Goal: Information Seeking & Learning: Learn about a topic

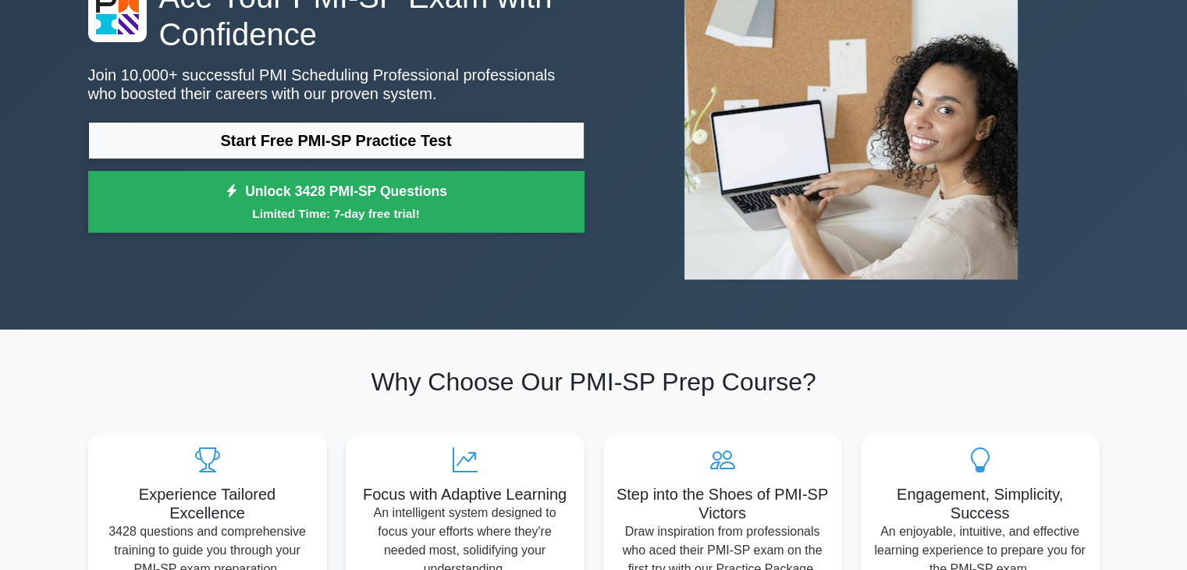
scroll to position [156, 0]
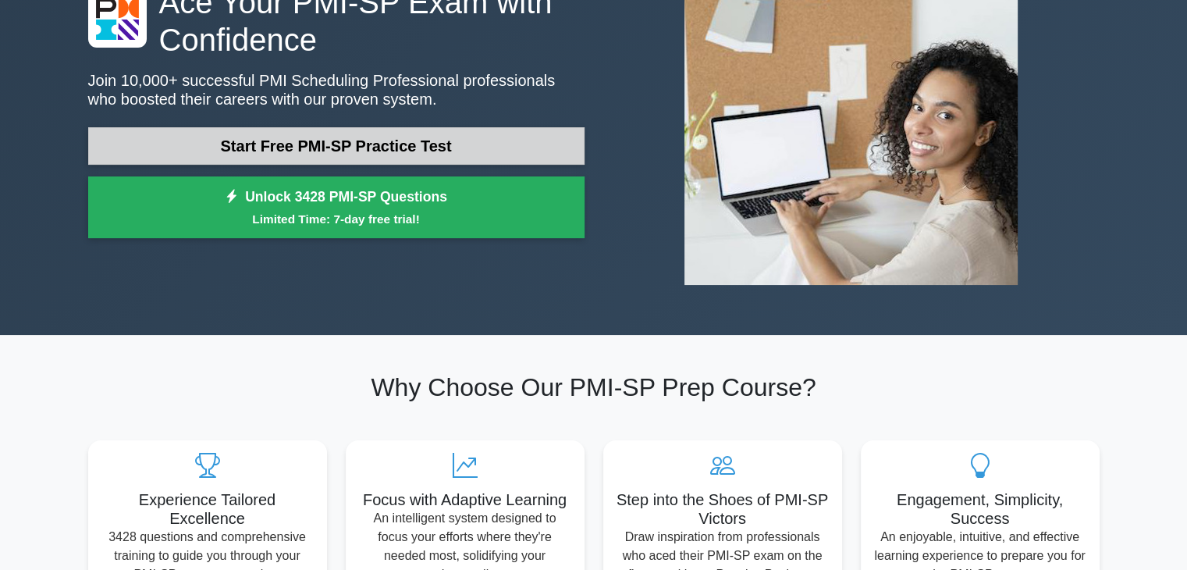
click at [424, 157] on link "Start Free PMI-SP Practice Test" at bounding box center [336, 145] width 496 height 37
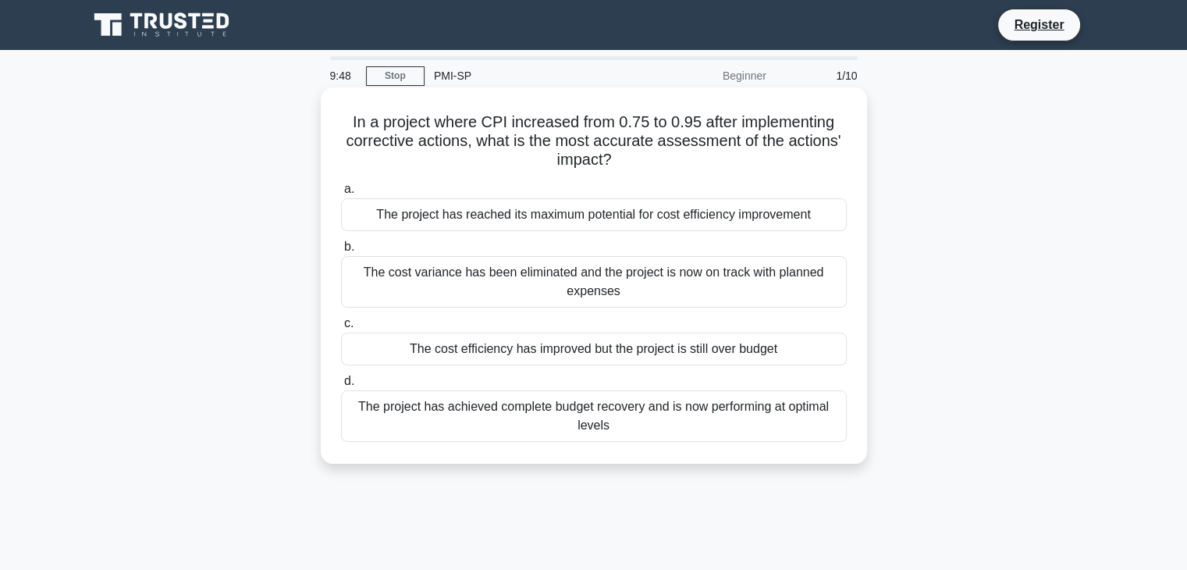
drag, startPoint x: 816, startPoint y: 217, endPoint x: 389, endPoint y: 225, distance: 427.6
click at [389, 225] on div "The project has reached its maximum potential for cost efficiency improvement" at bounding box center [594, 214] width 506 height 33
drag, startPoint x: 368, startPoint y: 268, endPoint x: 817, endPoint y: 289, distance: 449.1
click at [817, 289] on div "The cost variance has been eliminated and the project is now on track with plan…" at bounding box center [594, 281] width 506 height 51
drag, startPoint x: 409, startPoint y: 347, endPoint x: 781, endPoint y: 347, distance: 372.1
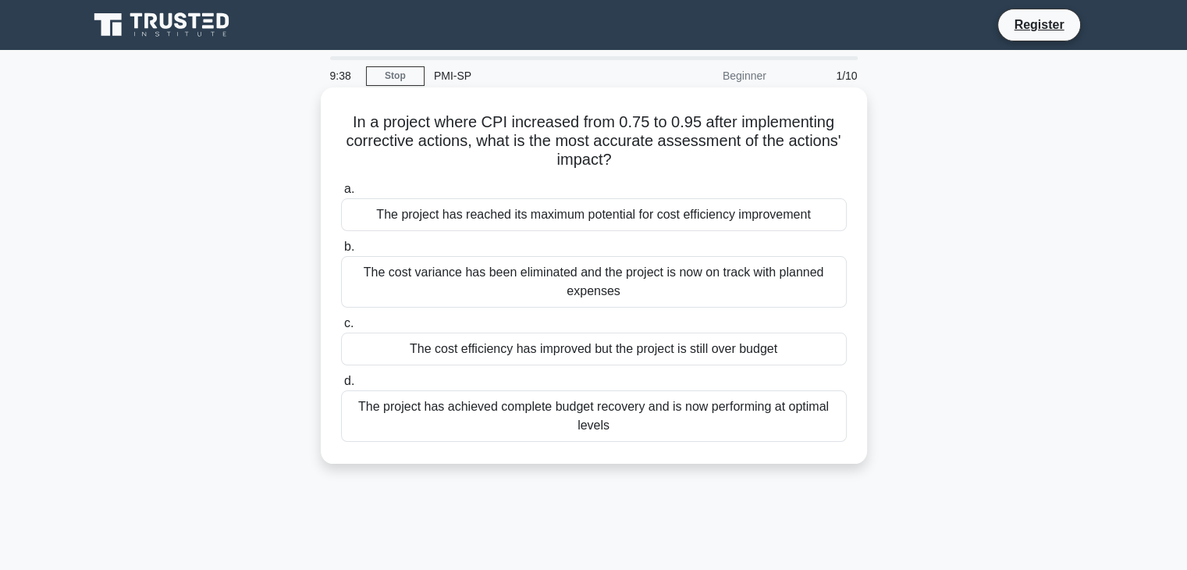
click at [781, 347] on div "The cost efficiency has improved but the project is still over budget" at bounding box center [594, 348] width 506 height 33
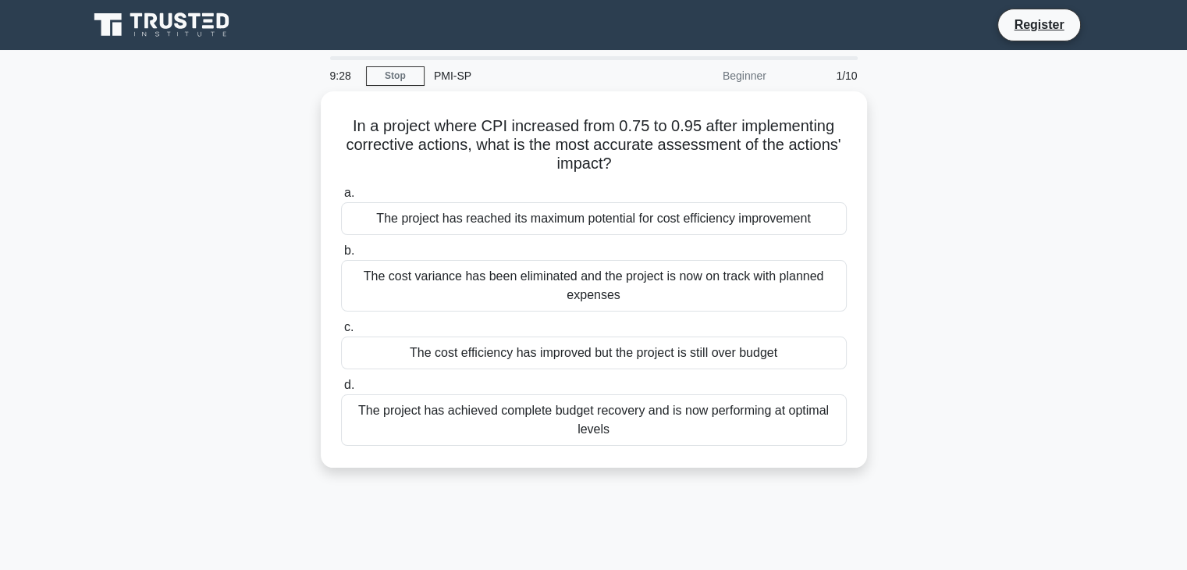
click at [909, 355] on div "In a project where CPI increased from 0.75 to 0.95 after implementing correctiv…" at bounding box center [594, 288] width 1030 height 395
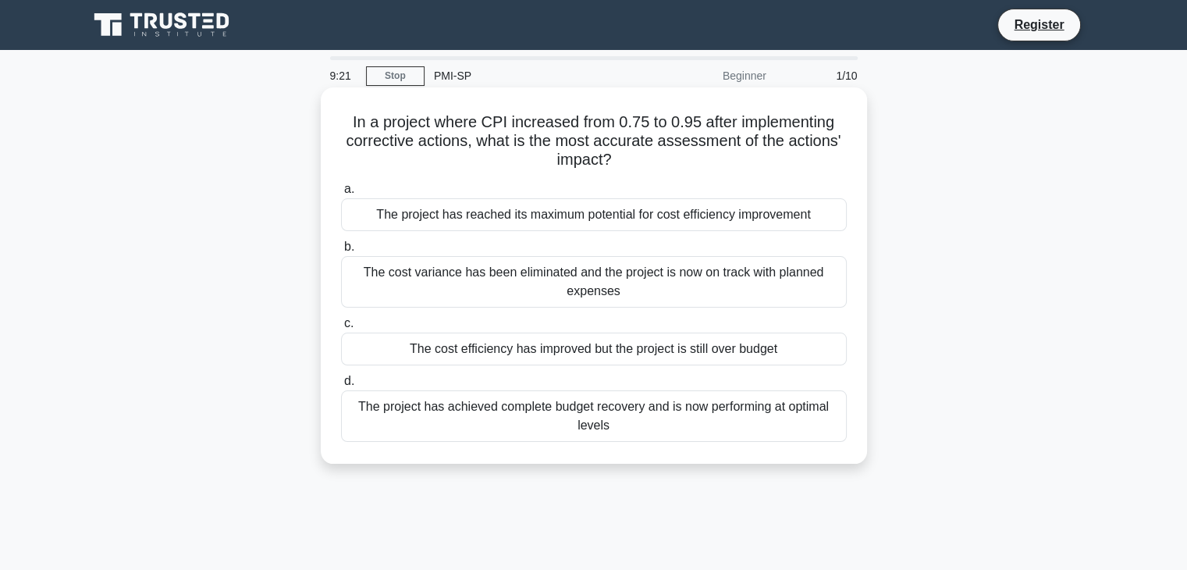
click at [484, 353] on div "The cost efficiency has improved but the project is still over budget" at bounding box center [594, 348] width 506 height 33
click at [341, 328] on input "c. The cost efficiency has improved but the project is still over budget" at bounding box center [341, 323] width 0 height 10
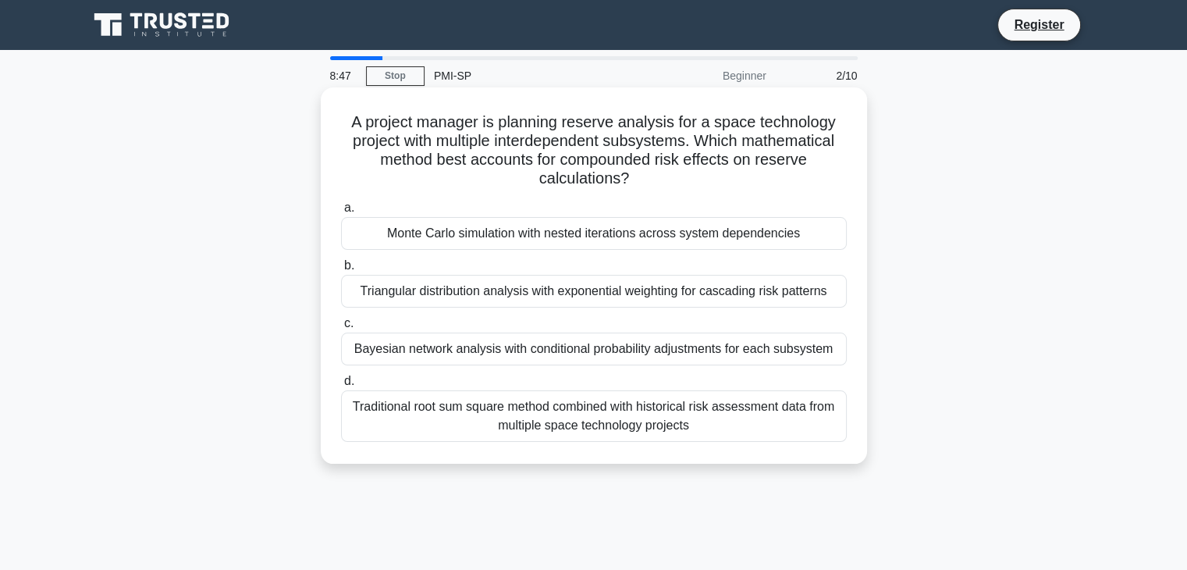
click at [674, 233] on div "Monte Carlo simulation with nested iterations across system dependencies" at bounding box center [594, 233] width 506 height 33
click at [341, 213] on input "a. Monte Carlo simulation with nested iterations across system dependencies" at bounding box center [341, 208] width 0 height 10
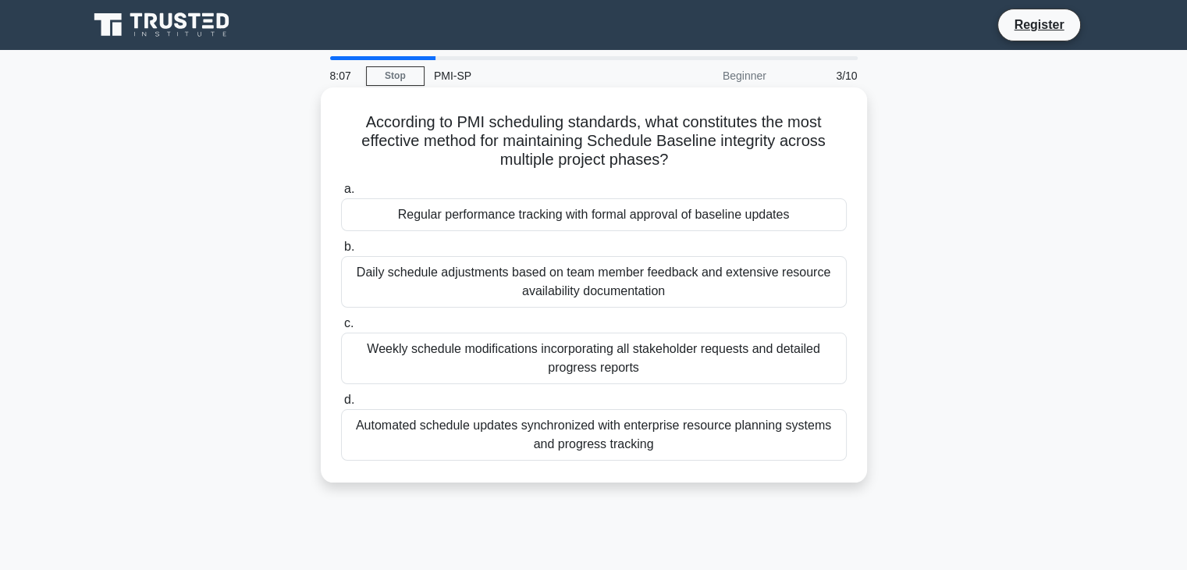
click at [606, 365] on div "Weekly schedule modifications incorporating all stakeholder requests and detail…" at bounding box center [594, 357] width 506 height 51
click at [341, 328] on input "c. Weekly schedule modifications incorporating all stakeholder requests and det…" at bounding box center [341, 323] width 0 height 10
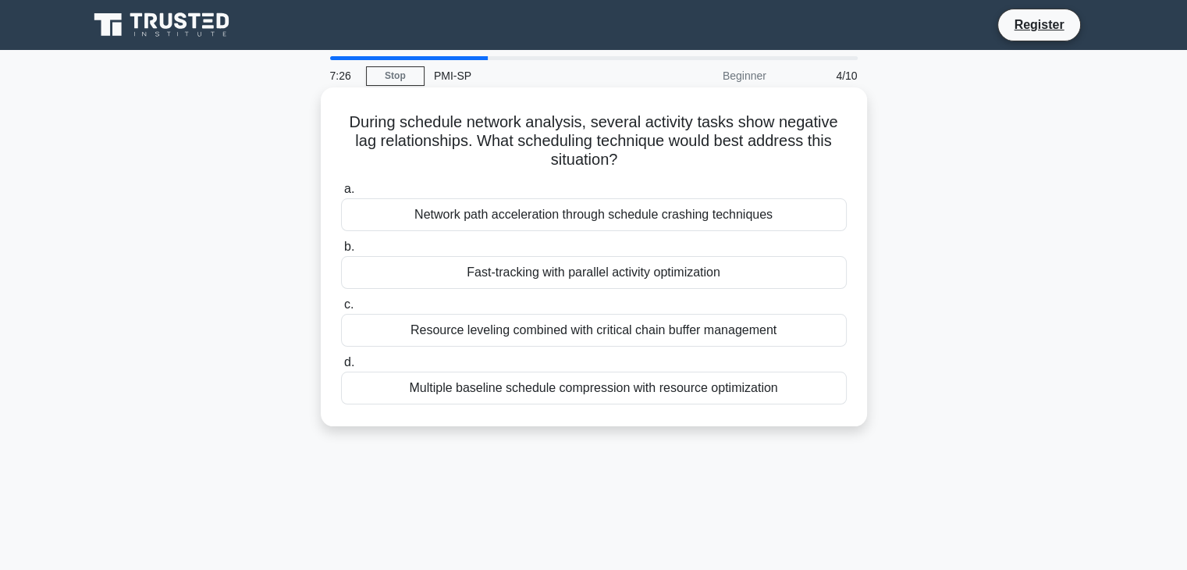
click at [546, 221] on div "Network path acceleration through schedule crashing techniques" at bounding box center [594, 214] width 506 height 33
click at [341, 194] on input "a. Network path acceleration through schedule crashing techniques" at bounding box center [341, 189] width 0 height 10
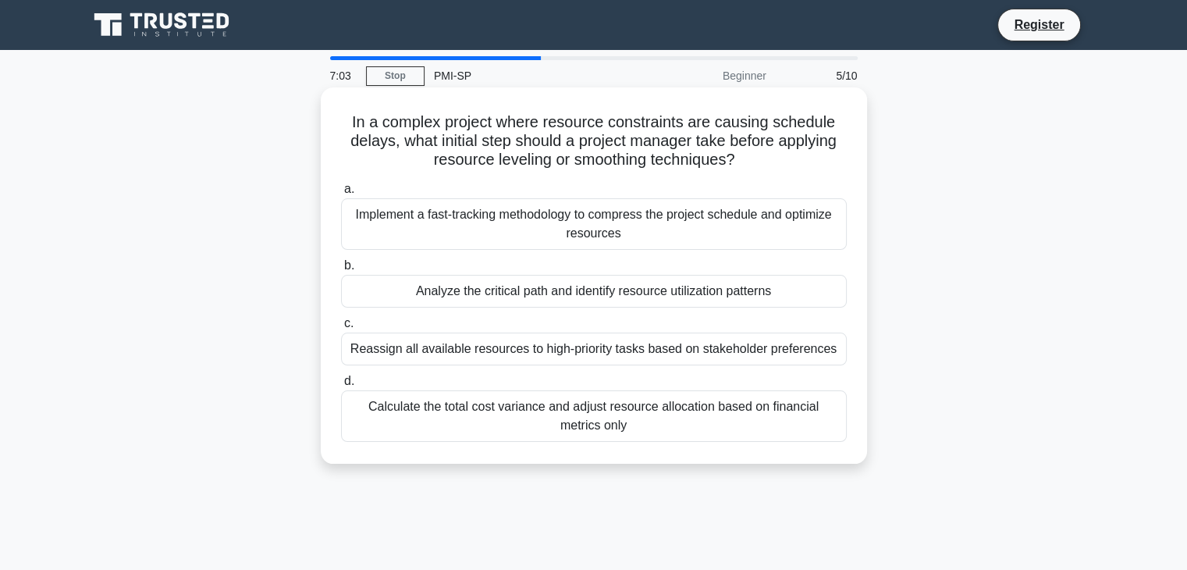
click at [567, 290] on div "Analyze the critical path and identify resource utilization patterns" at bounding box center [594, 291] width 506 height 33
click at [341, 271] on input "b. Analyze the critical path and identify resource utilization patterns" at bounding box center [341, 266] width 0 height 10
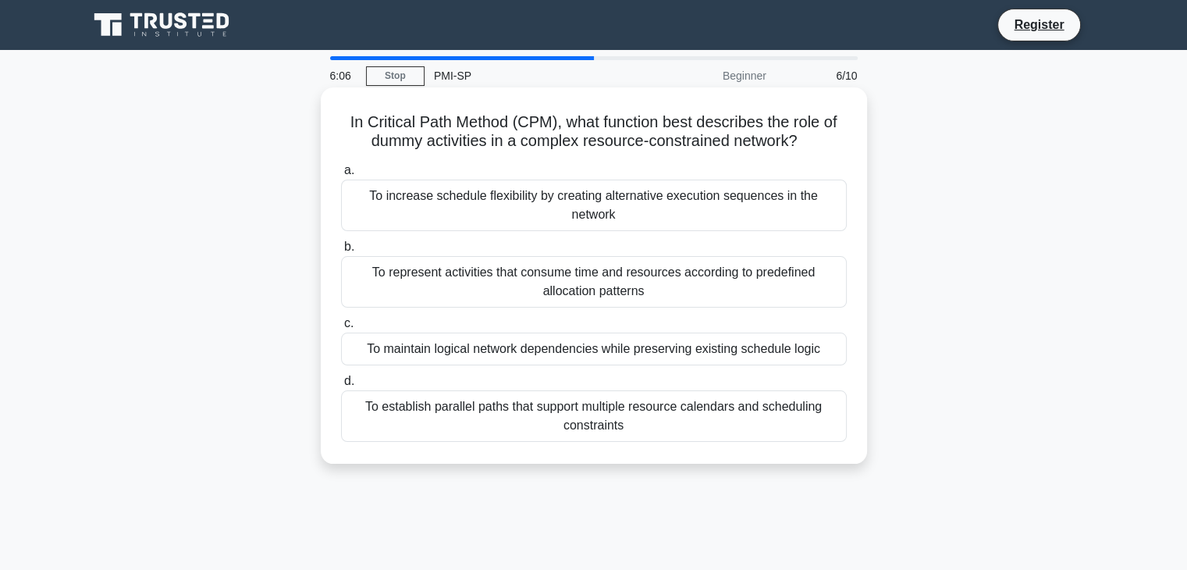
click at [590, 335] on div "To maintain logical network dependencies while preserving existing schedule log…" at bounding box center [594, 348] width 506 height 33
click at [341, 328] on input "c. To maintain logical network dependencies while preserving existing schedule …" at bounding box center [341, 323] width 0 height 10
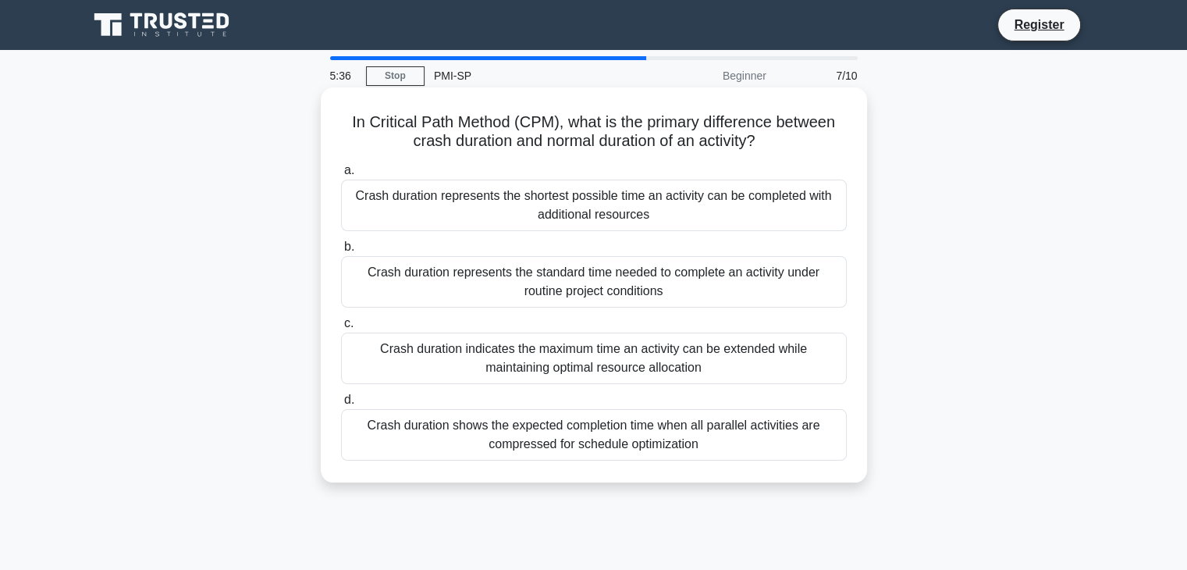
click at [657, 215] on div "Crash duration represents the shortest possible time an activity can be complet…" at bounding box center [594, 204] width 506 height 51
click at [341, 176] on input "a. Crash duration represents the shortest possible time an activity can be comp…" at bounding box center [341, 170] width 0 height 10
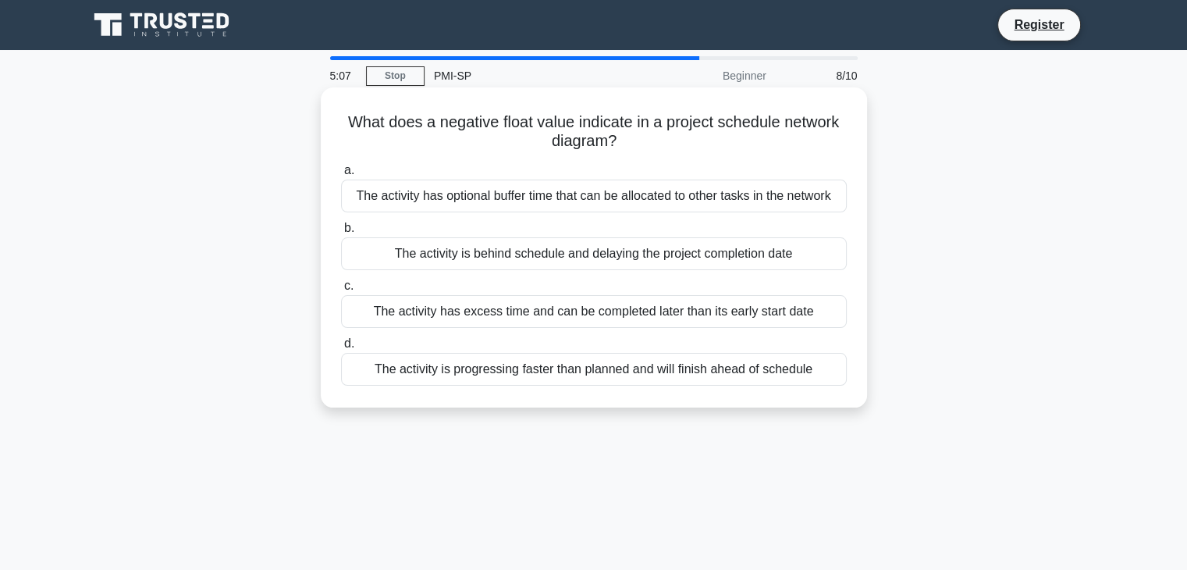
click at [676, 259] on div "The activity is behind schedule and delaying the project completion date" at bounding box center [594, 253] width 506 height 33
click at [341, 233] on input "b. The activity is behind schedule and delaying the project completion date" at bounding box center [341, 228] width 0 height 10
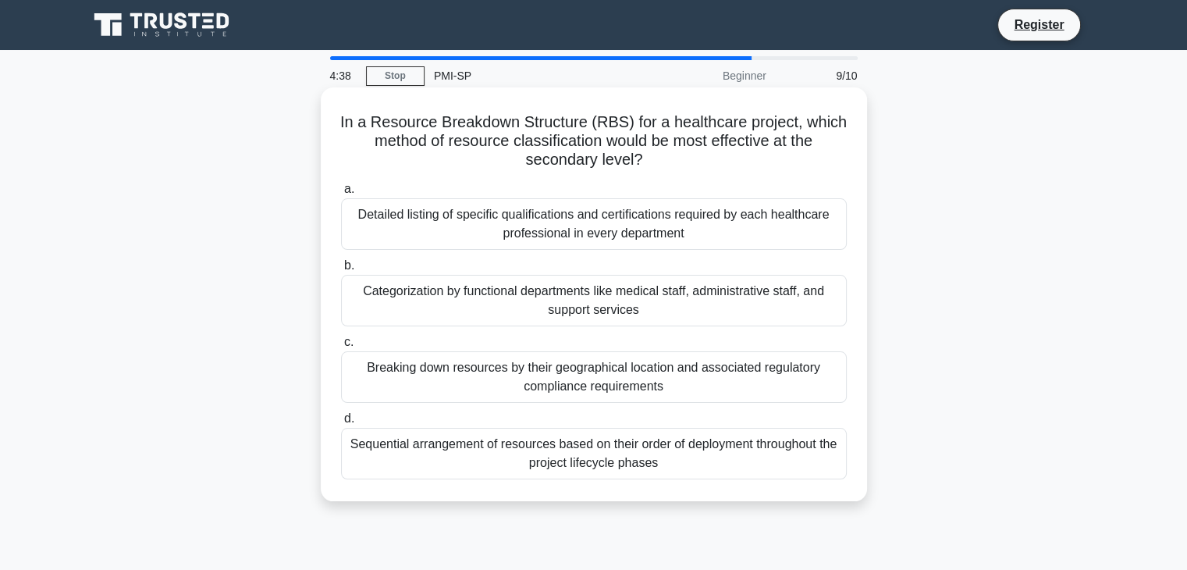
click at [641, 310] on div "Categorization by functional departments like medical staff, administrative sta…" at bounding box center [594, 300] width 506 height 51
click at [341, 271] on input "b. Categorization by functional departments like medical staff, administrative …" at bounding box center [341, 266] width 0 height 10
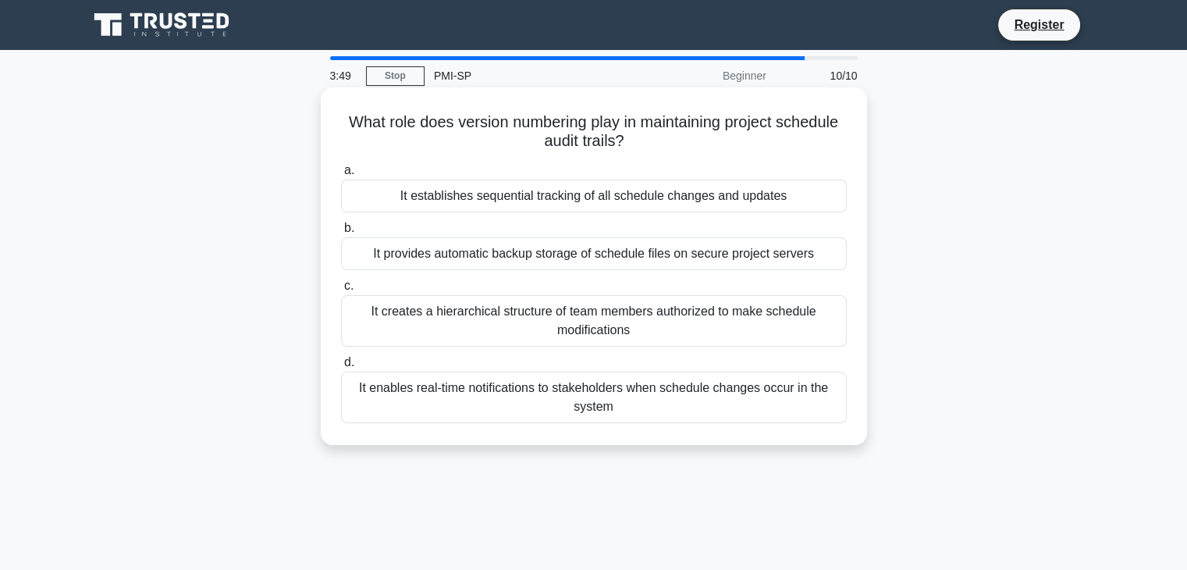
click at [583, 198] on div "It establishes sequential tracking of all schedule changes and updates" at bounding box center [594, 195] width 506 height 33
click at [341, 176] on input "a. It establishes sequential tracking of all schedule changes and updates" at bounding box center [341, 170] width 0 height 10
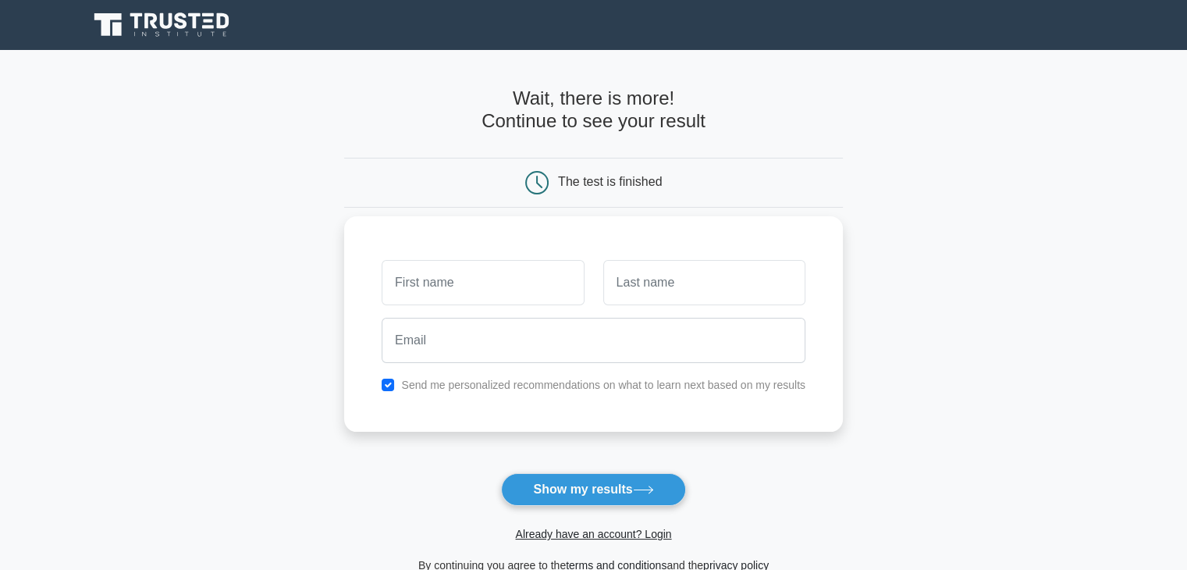
click at [508, 263] on input "text" at bounding box center [483, 282] width 202 height 45
type input "Ranjith Kumar"
click at [641, 296] on input "text" at bounding box center [704, 282] width 202 height 45
type input "Ananthan"
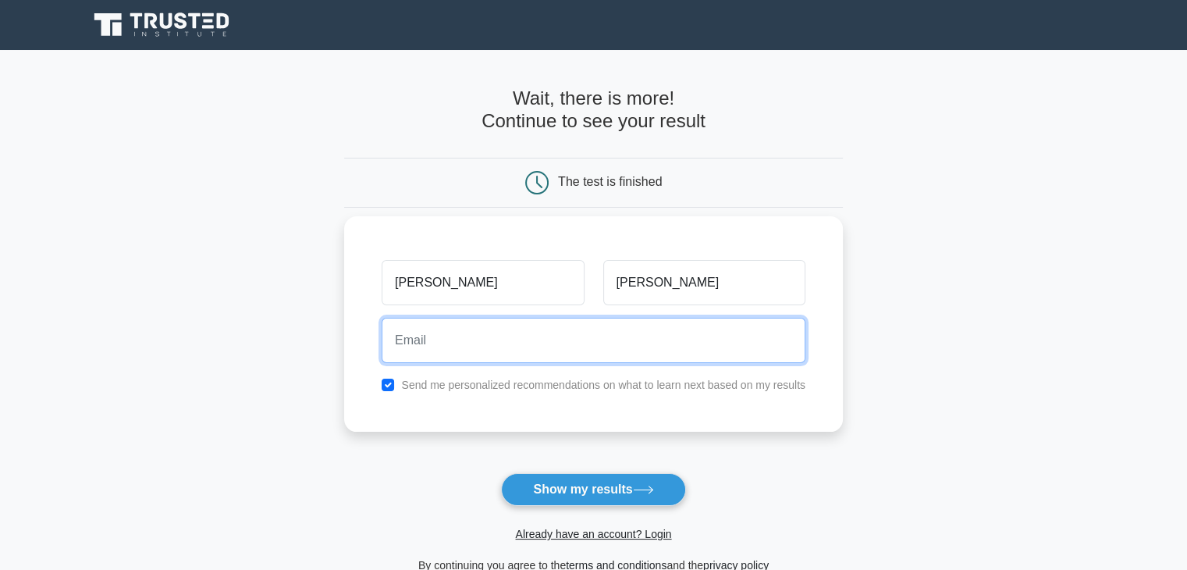
click at [519, 347] on input "email" at bounding box center [594, 340] width 424 height 45
type input "ranjithanom@gmail.com"
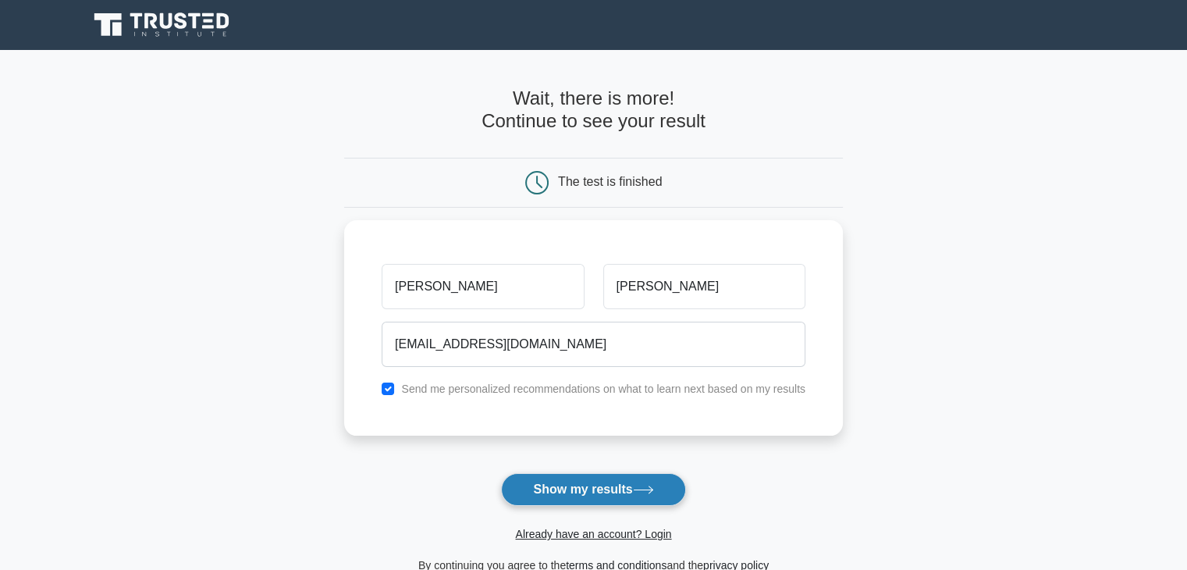
click at [617, 495] on button "Show my results" at bounding box center [593, 489] width 184 height 33
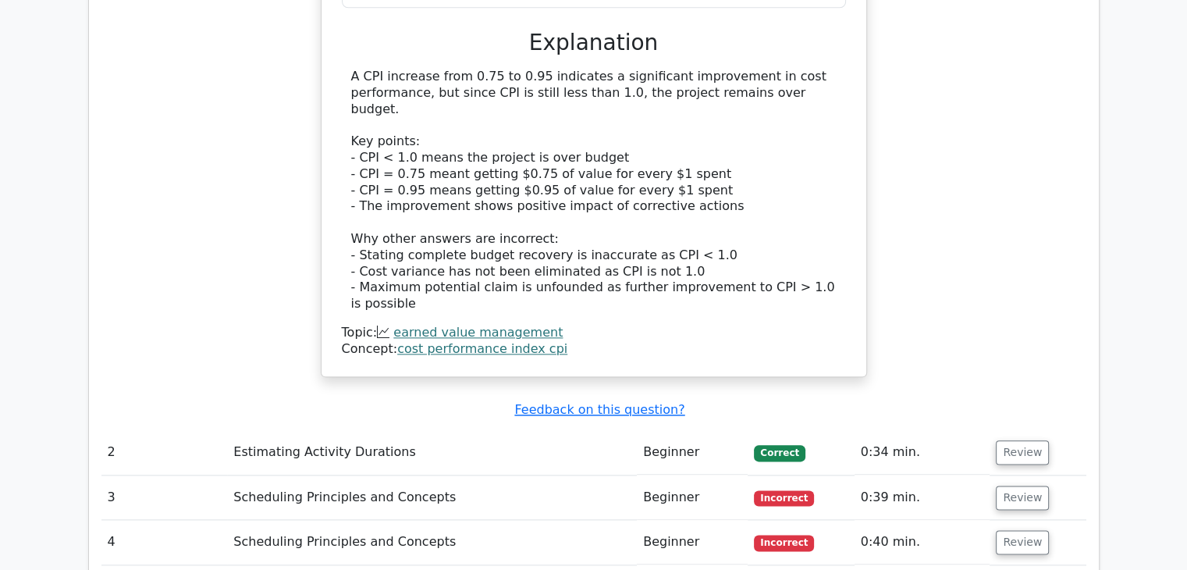
scroll to position [1794, 0]
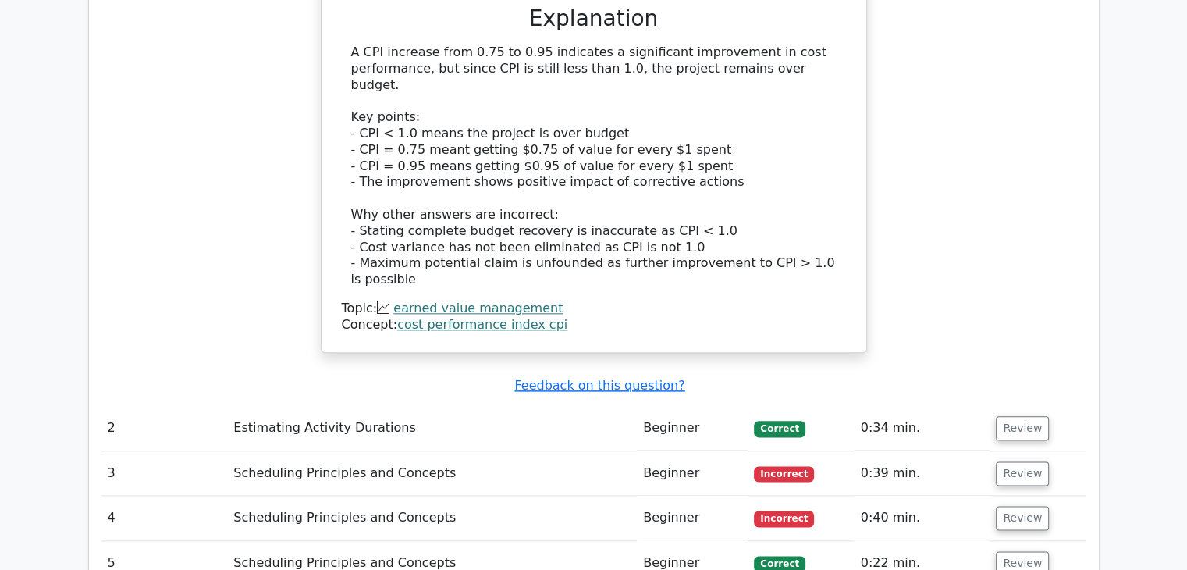
click at [367, 406] on td "Estimating Activity Durations" at bounding box center [432, 428] width 410 height 44
click at [481, 406] on td "Estimating Activity Durations" at bounding box center [432, 428] width 410 height 44
click at [997, 416] on button "Review" at bounding box center [1022, 428] width 53 height 24
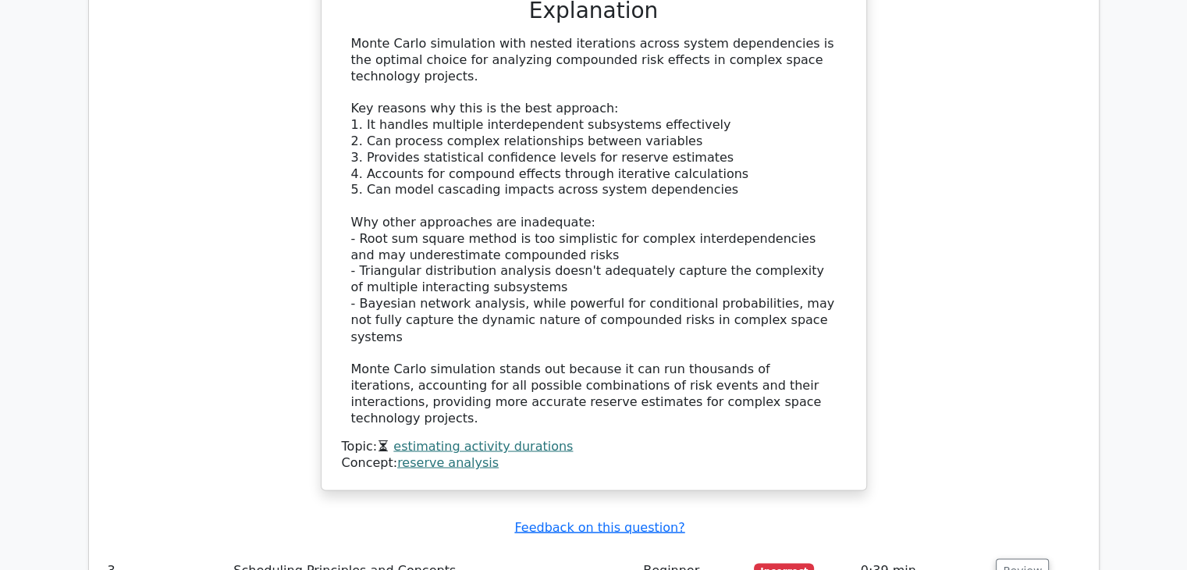
scroll to position [2653, 0]
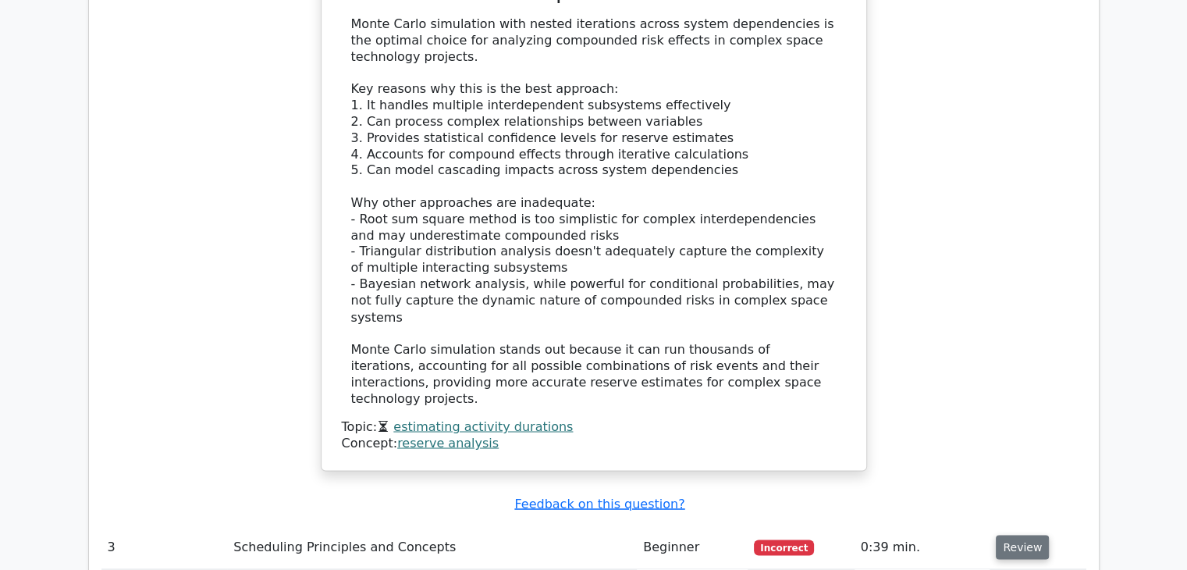
click at [1026, 534] on button "Review" at bounding box center [1022, 546] width 53 height 24
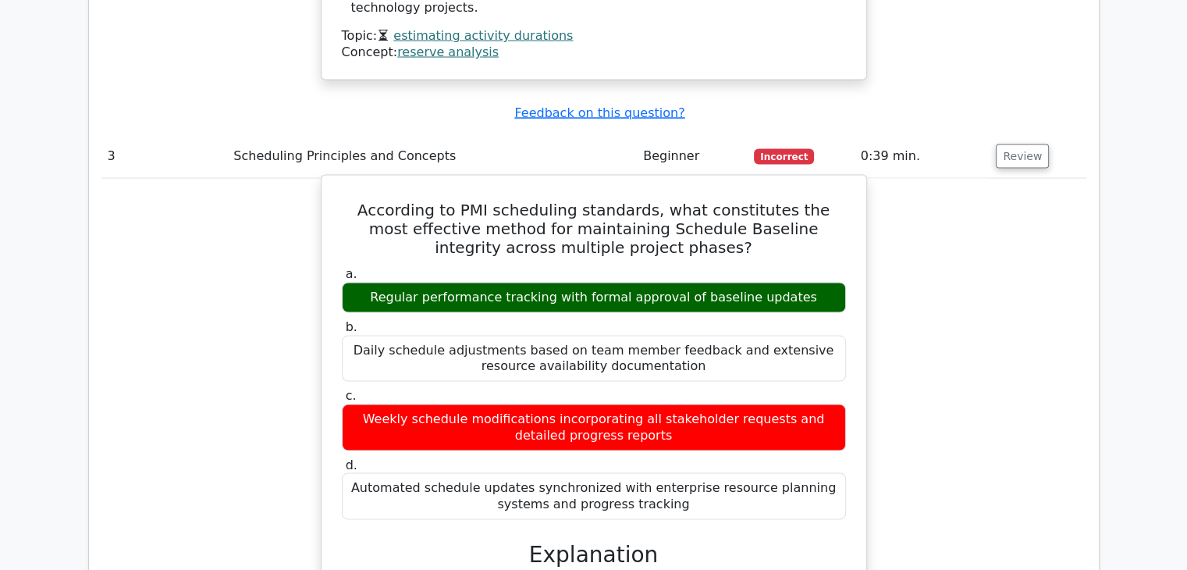
scroll to position [3121, 0]
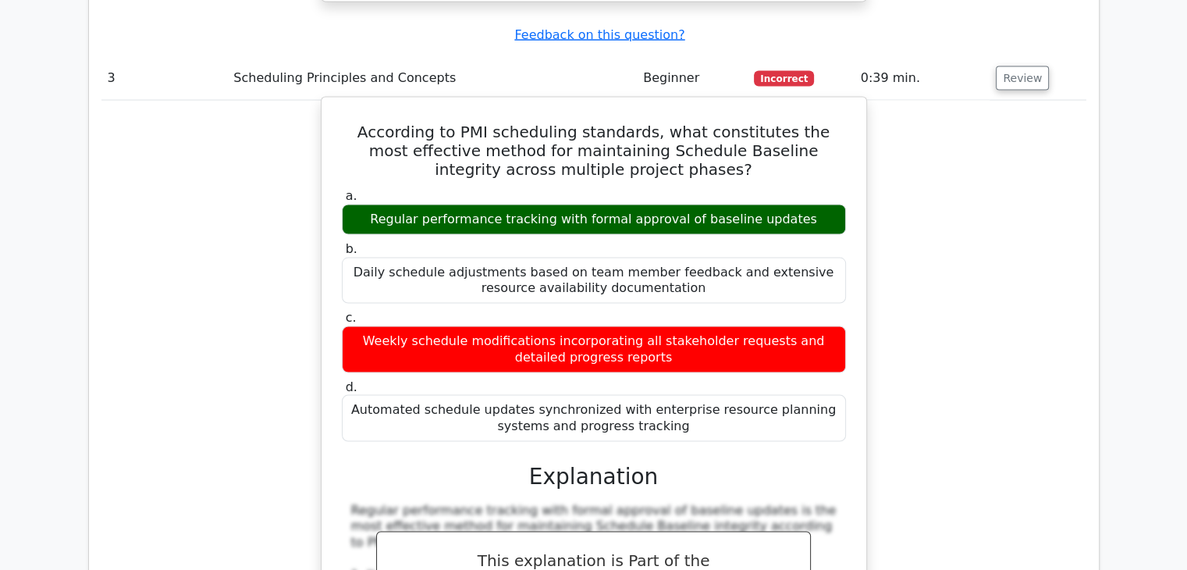
click at [714, 269] on div "a. Regular performance tracking with formal approval of baseline updates b. c." at bounding box center [593, 544] width 507 height 719
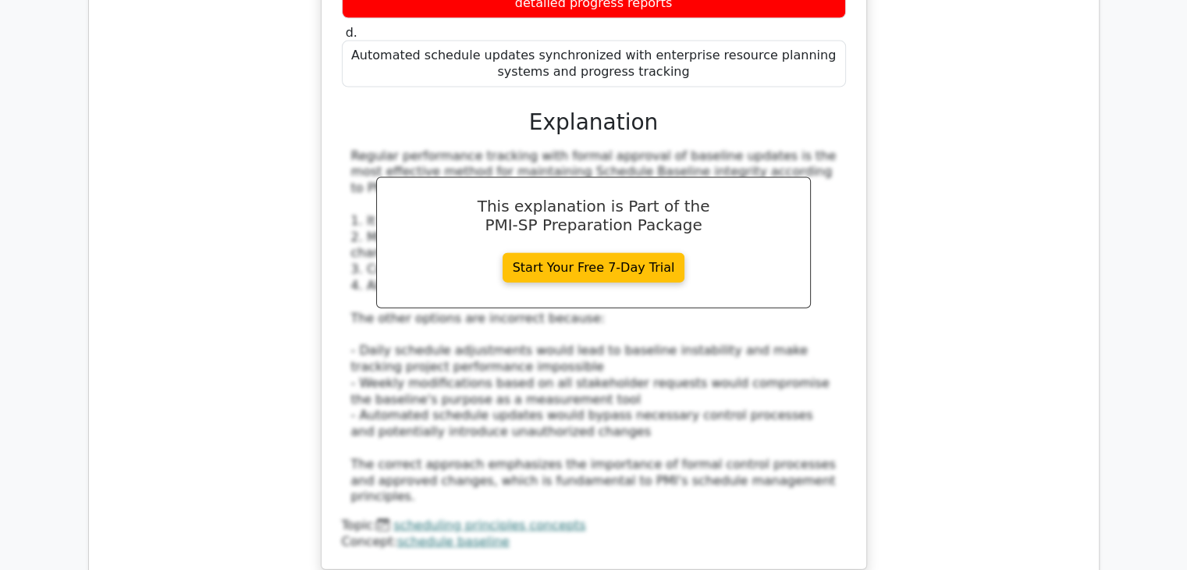
scroll to position [3511, 0]
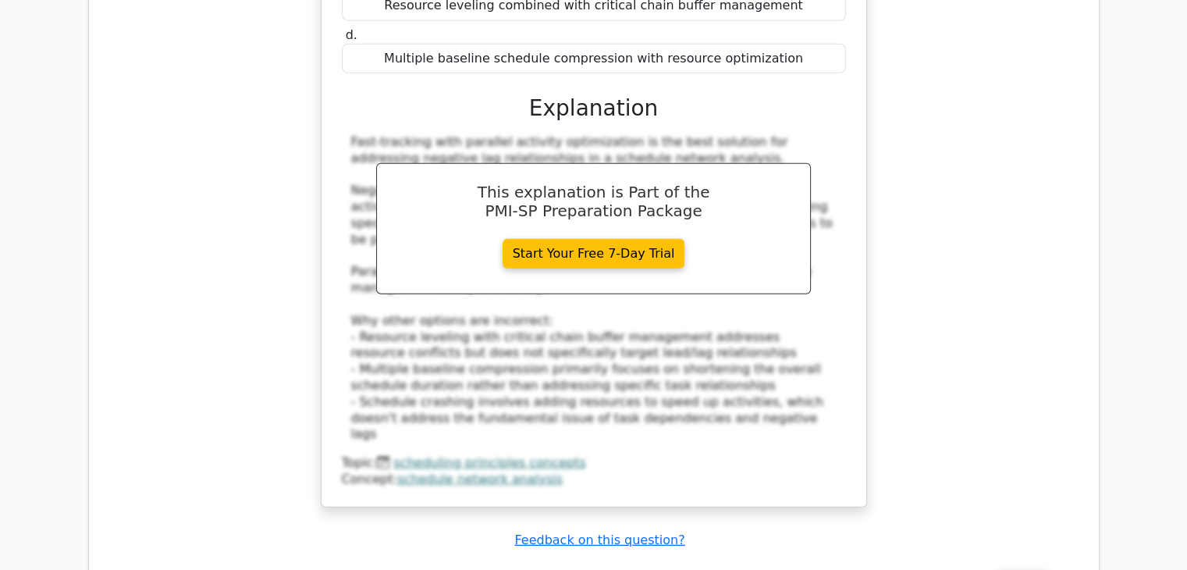
scroll to position [4447, 0]
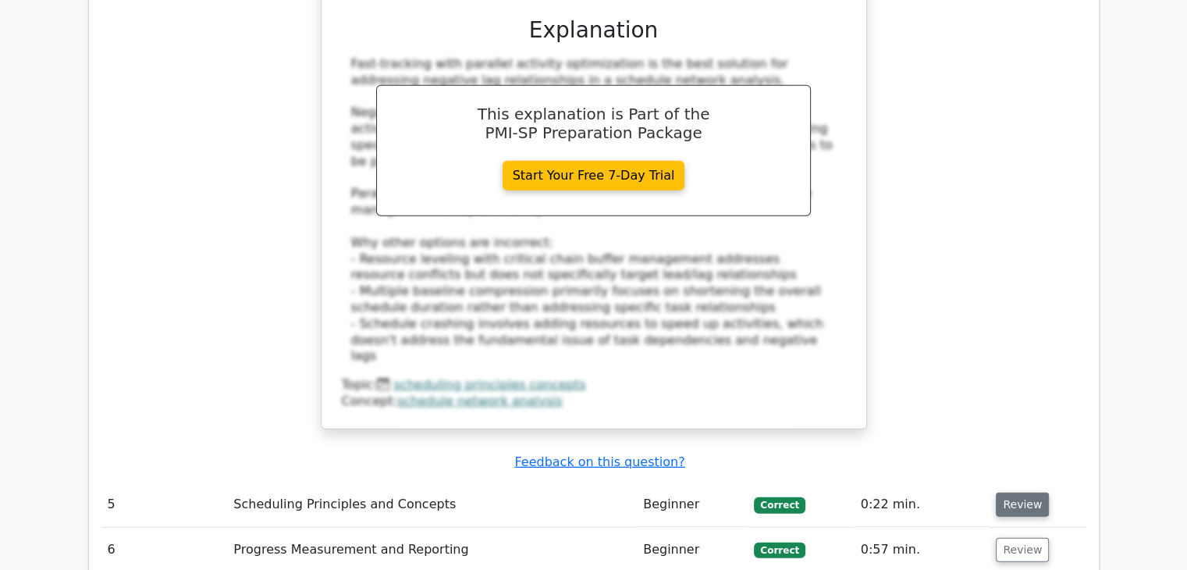
click at [1005, 492] on button "Review" at bounding box center [1022, 504] width 53 height 24
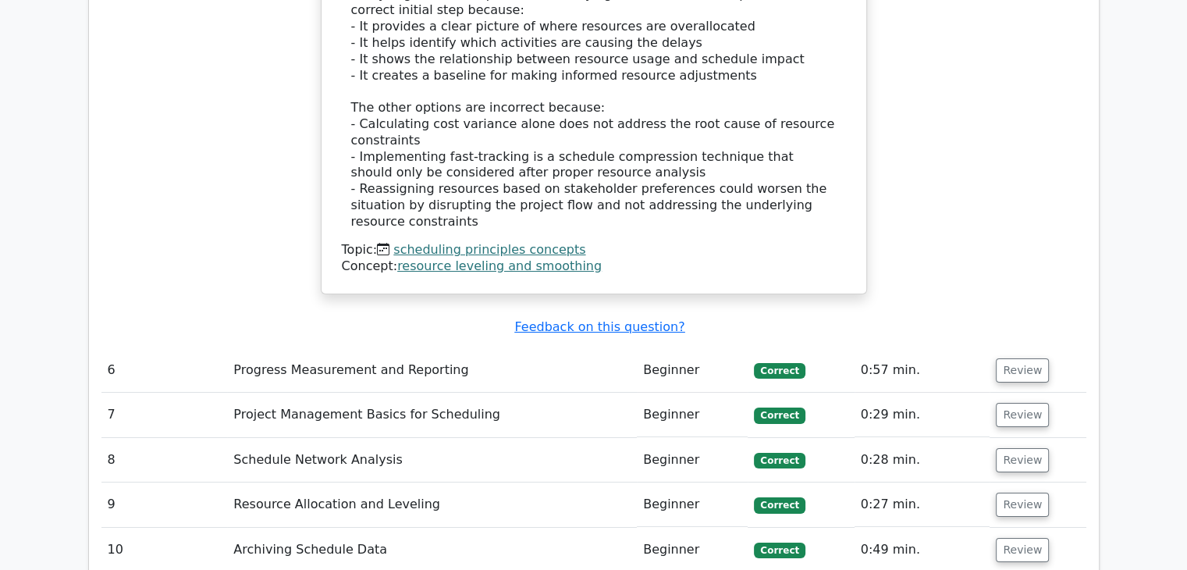
scroll to position [5461, 0]
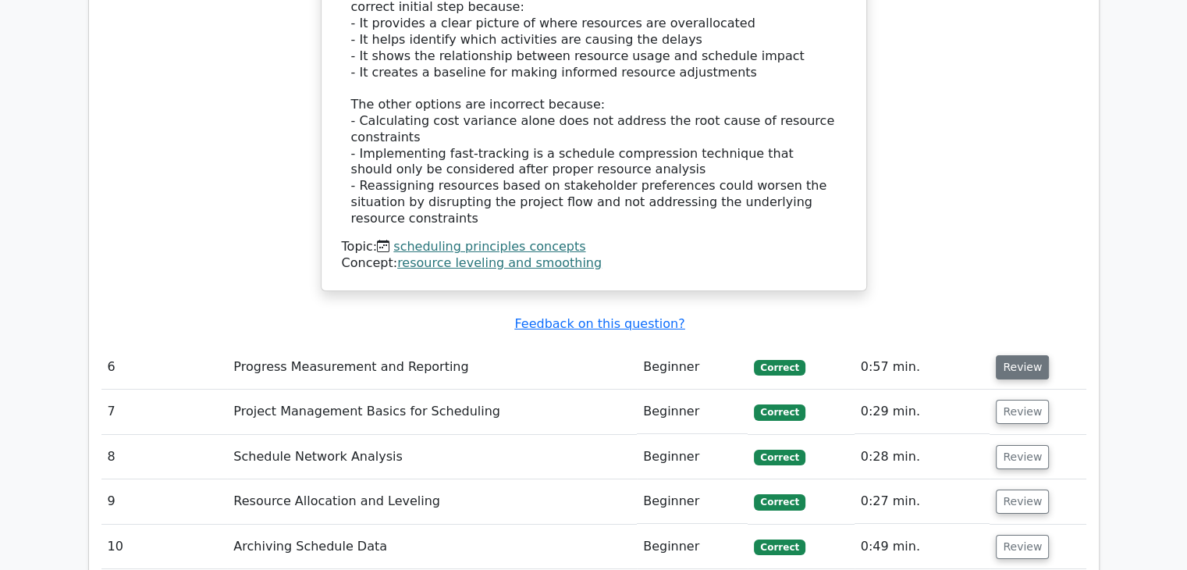
click at [1013, 355] on button "Review" at bounding box center [1022, 367] width 53 height 24
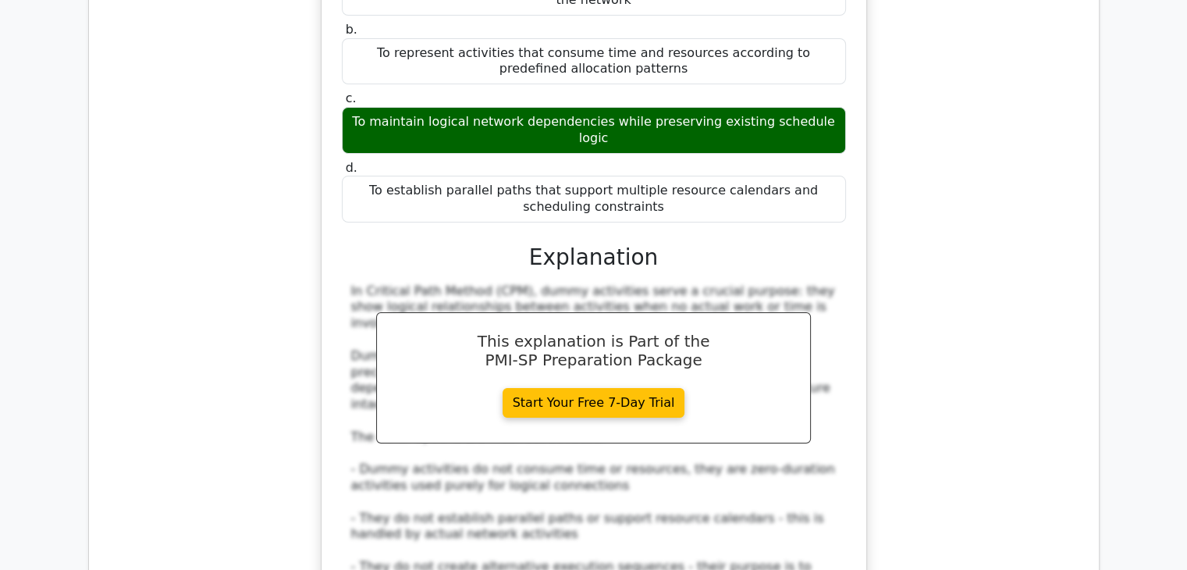
scroll to position [6163, 0]
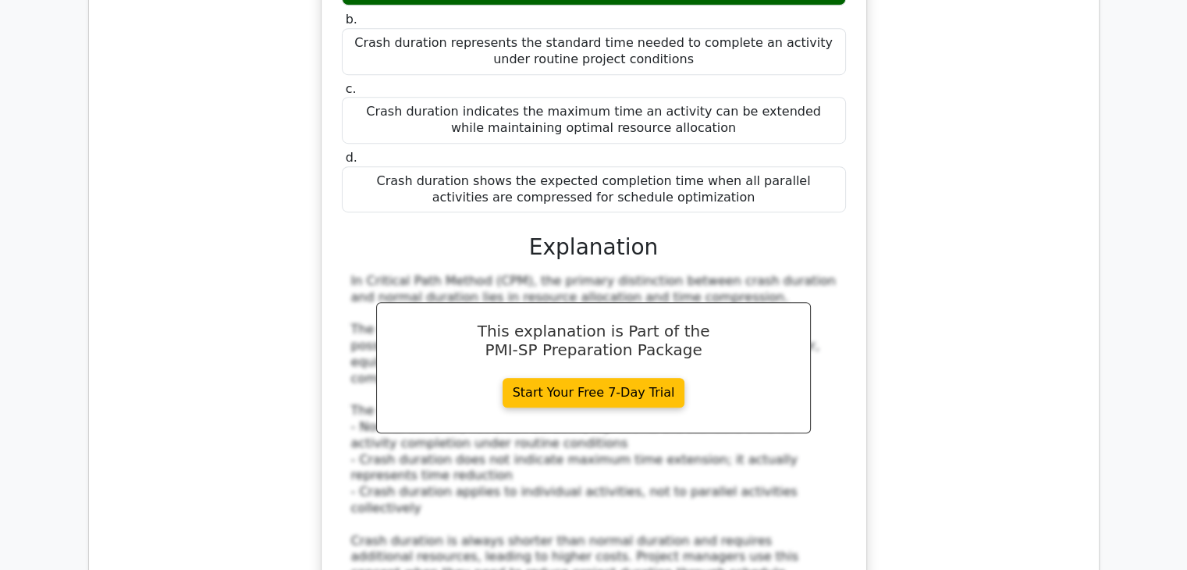
scroll to position [6944, 0]
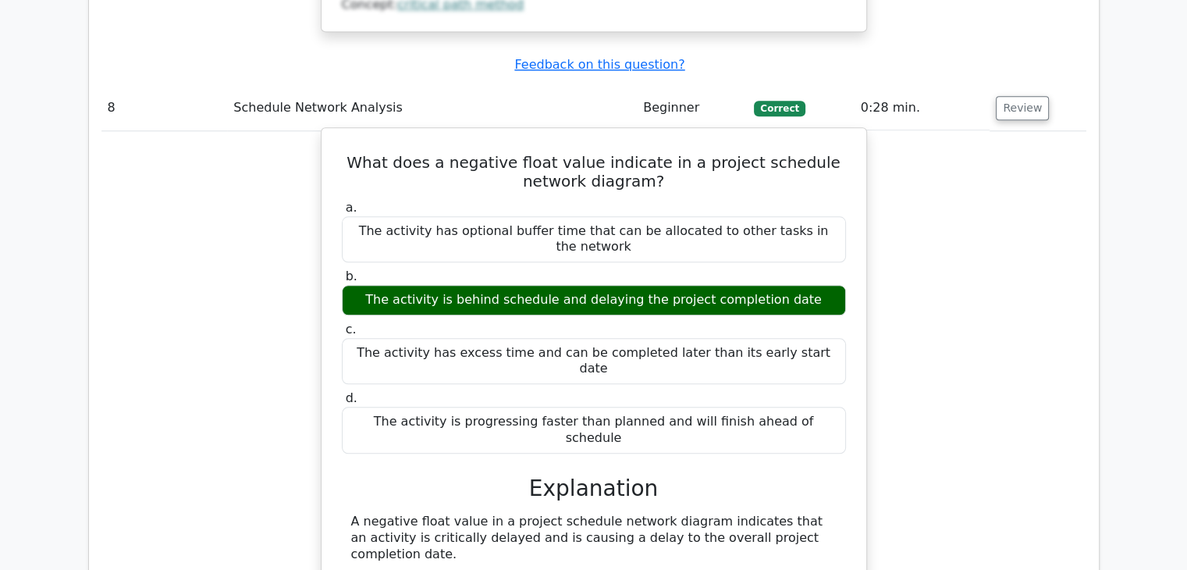
scroll to position [7724, 0]
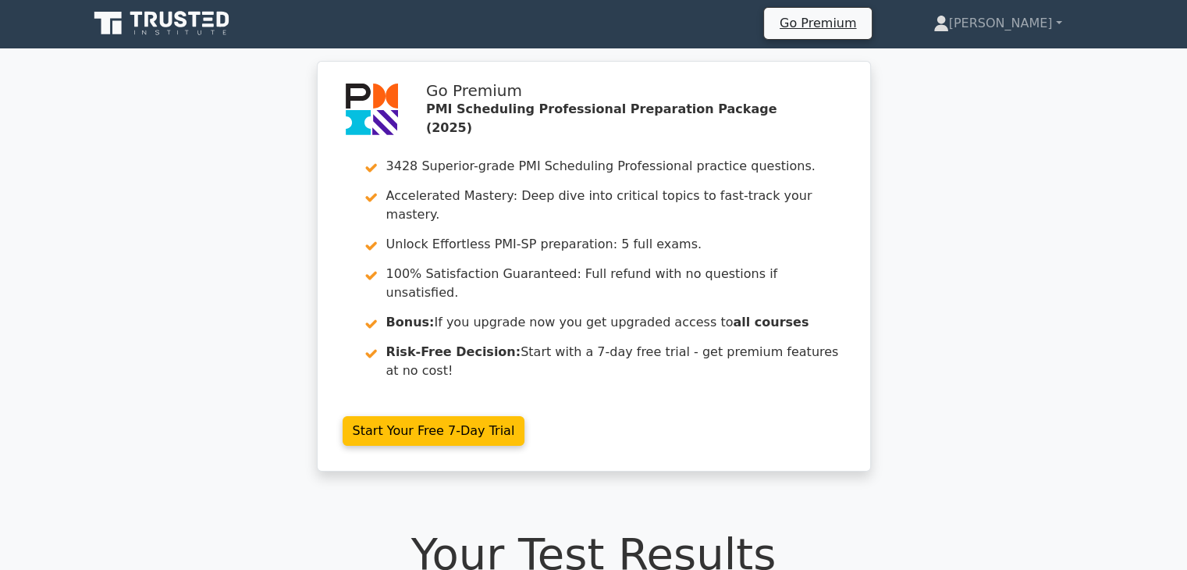
scroll to position [0, 0]
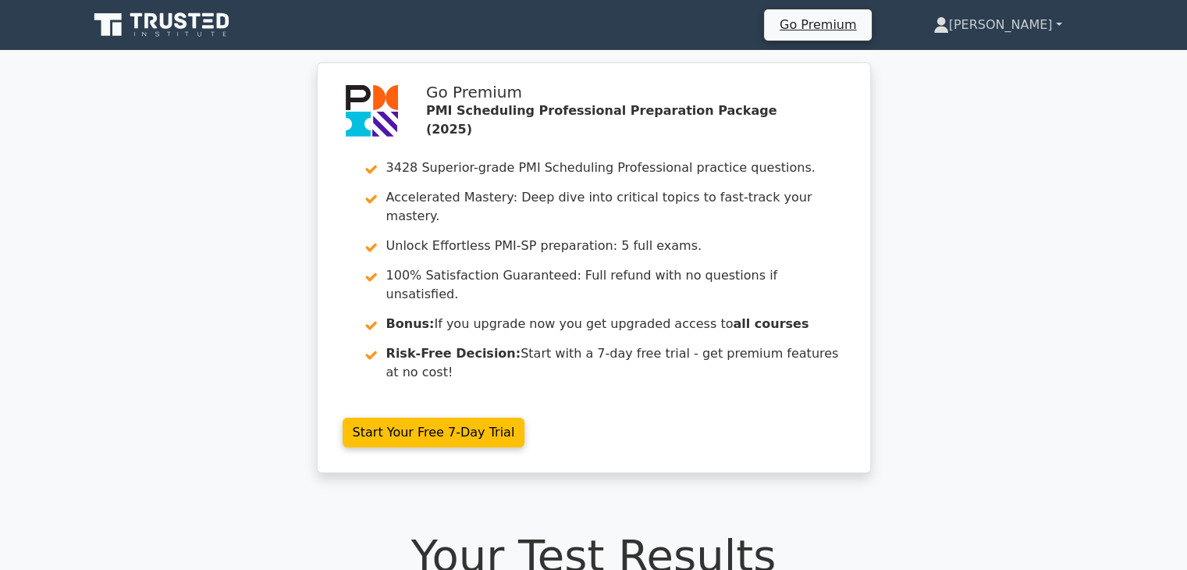
click at [1031, 27] on link "[PERSON_NAME]" at bounding box center [998, 24] width 204 height 31
click at [1072, 234] on div "Go Premium PMI Scheduling Professional Preparation Package (2025) 3428 Superior…" at bounding box center [593, 276] width 1187 height 429
click at [130, 32] on icon at bounding box center [163, 25] width 150 height 30
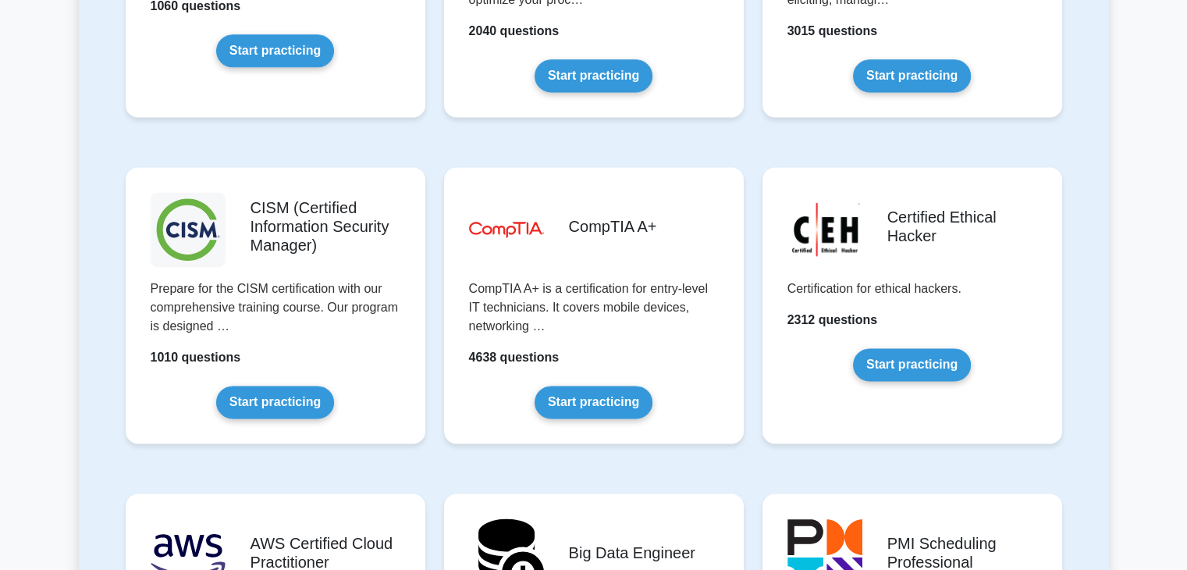
scroll to position [2419, 0]
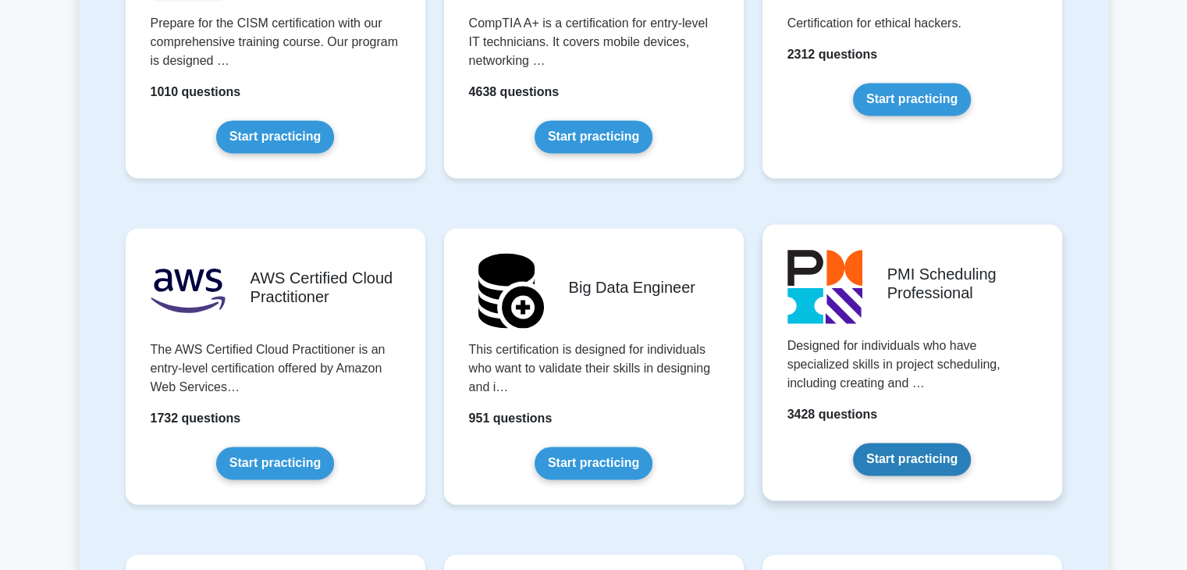
click at [898, 454] on link "Start practicing" at bounding box center [912, 458] width 118 height 33
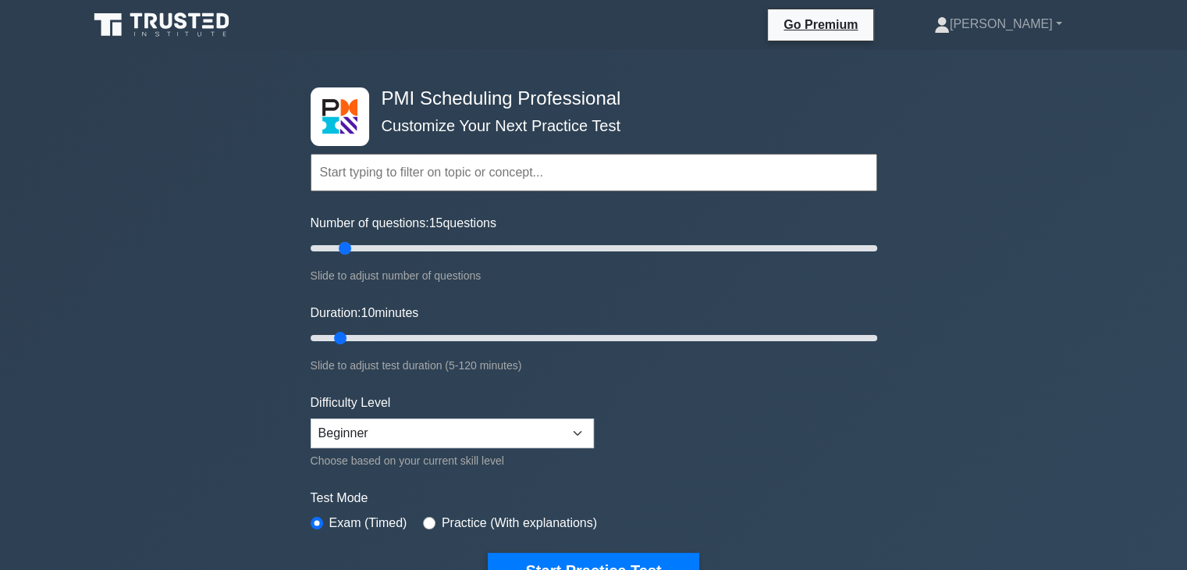
type input "10"
click at [334, 247] on input "Number of questions: 10 questions" at bounding box center [594, 248] width 566 height 19
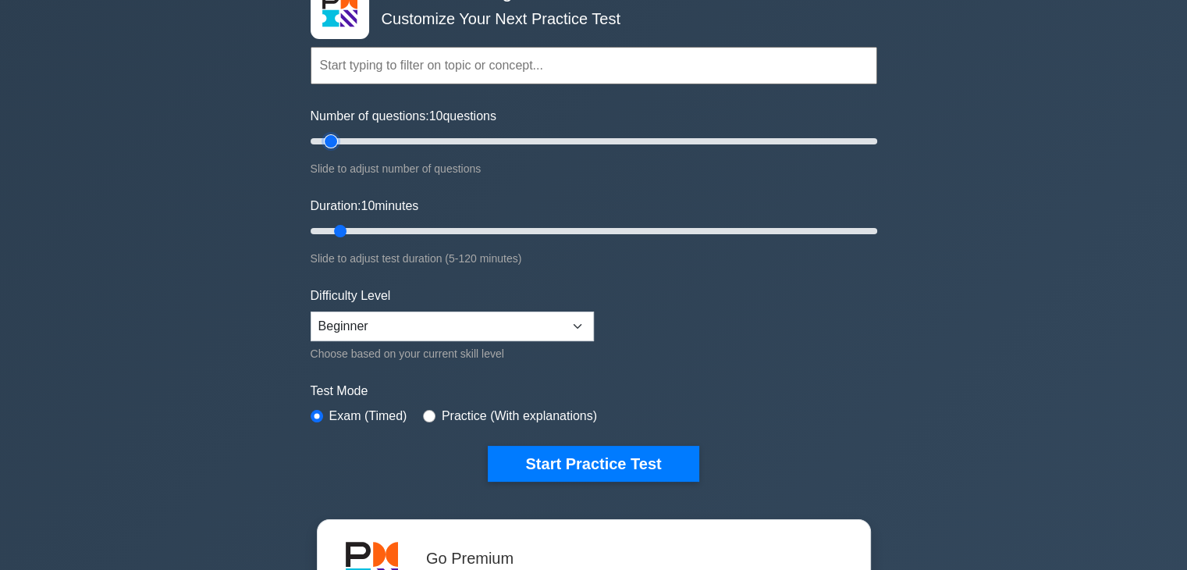
scroll to position [156, 0]
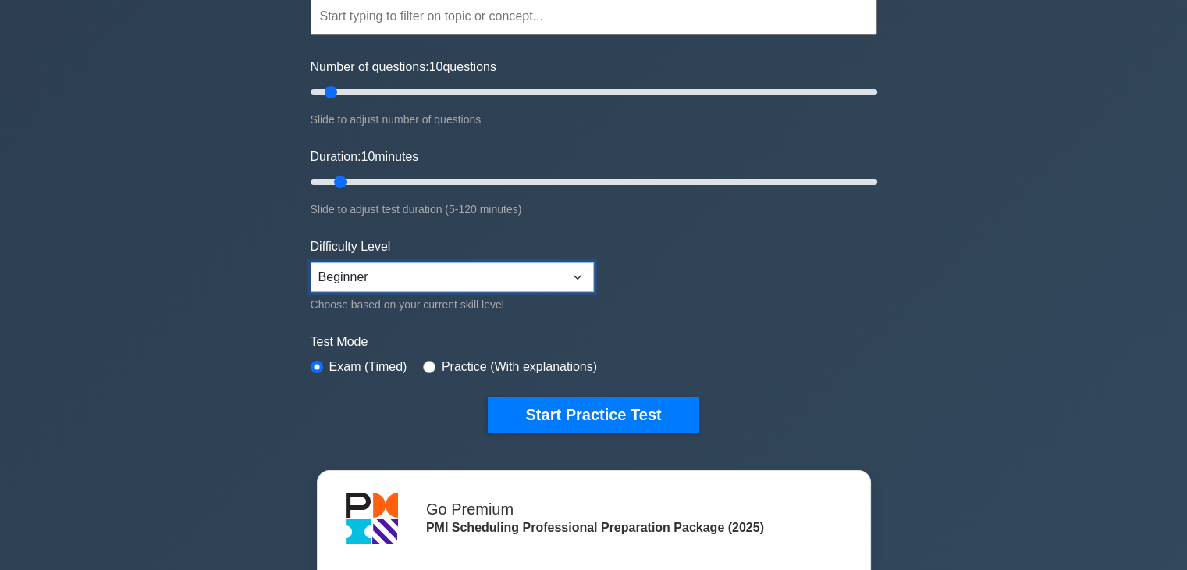
click at [569, 272] on select "Beginner Intermediate Expert" at bounding box center [452, 277] width 283 height 30
select select "expert"
click at [311, 262] on select "Beginner Intermediate Expert" at bounding box center [452, 277] width 283 height 30
click at [424, 366] on input "radio" at bounding box center [429, 366] width 12 height 12
radio input "true"
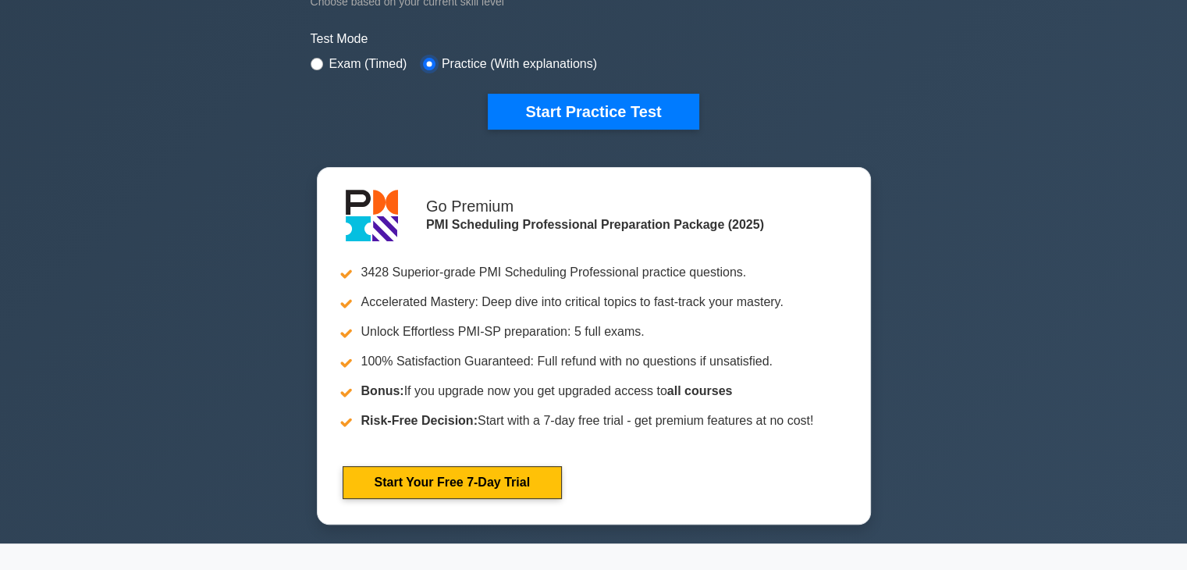
scroll to position [468, 0]
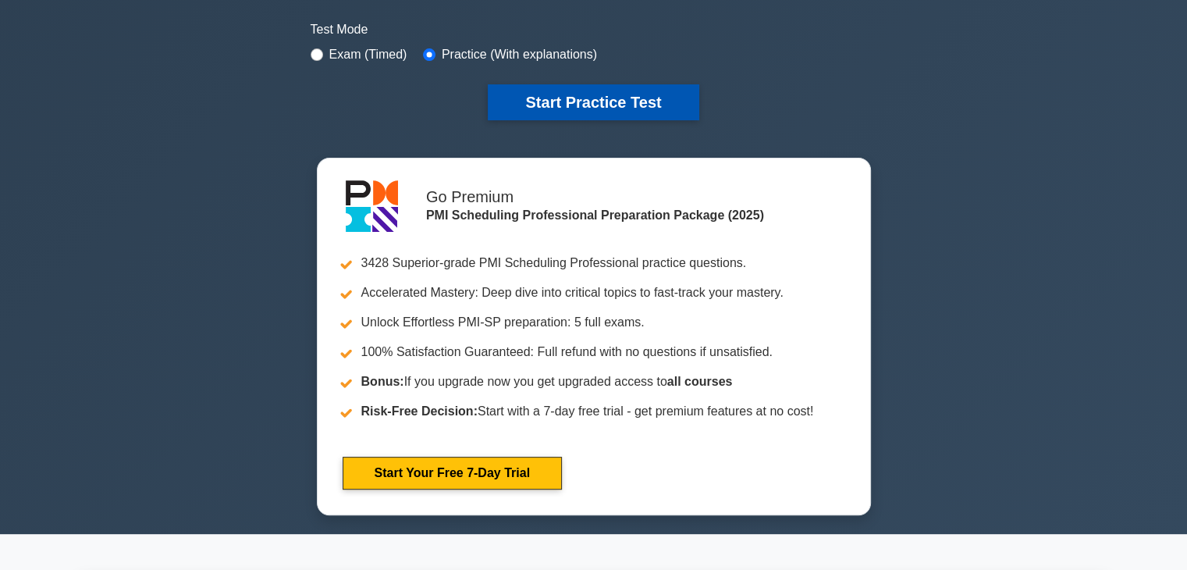
click at [602, 94] on button "Start Practice Test" at bounding box center [593, 102] width 211 height 36
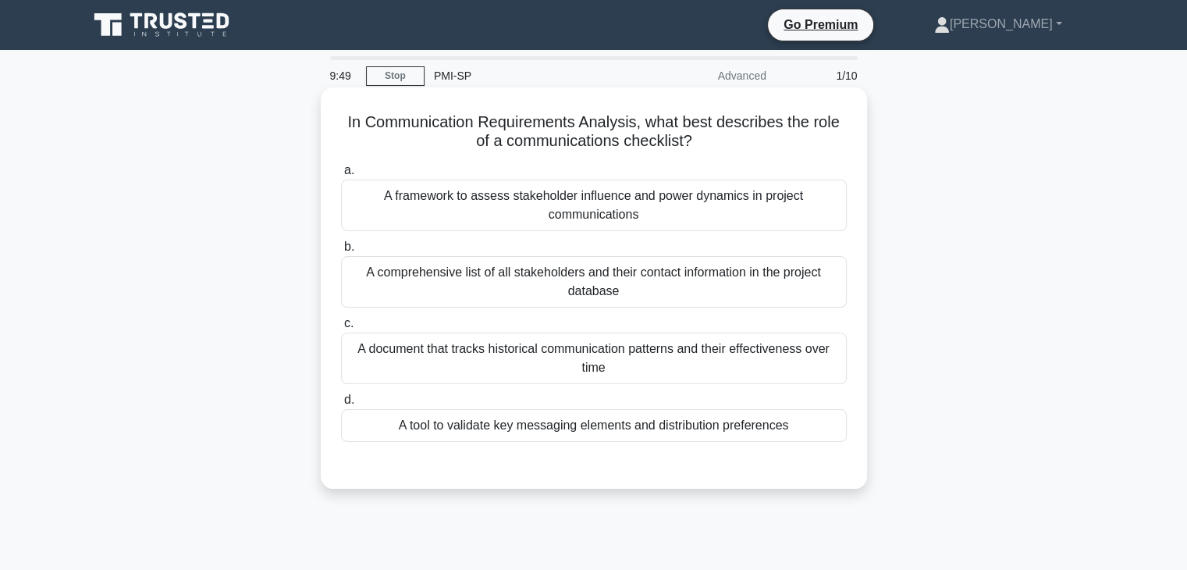
drag, startPoint x: 388, startPoint y: 194, endPoint x: 745, endPoint y: 219, distance: 358.2
click at [745, 219] on div "A framework to assess stakeholder influence and power dynamics in project commu…" at bounding box center [594, 204] width 506 height 51
drag, startPoint x: 357, startPoint y: 270, endPoint x: 793, endPoint y: 297, distance: 437.0
click at [793, 297] on div "A comprehensive list of all stakeholders and their contact information in the p…" at bounding box center [594, 281] width 506 height 51
drag, startPoint x: 366, startPoint y: 351, endPoint x: 816, endPoint y: 363, distance: 450.3
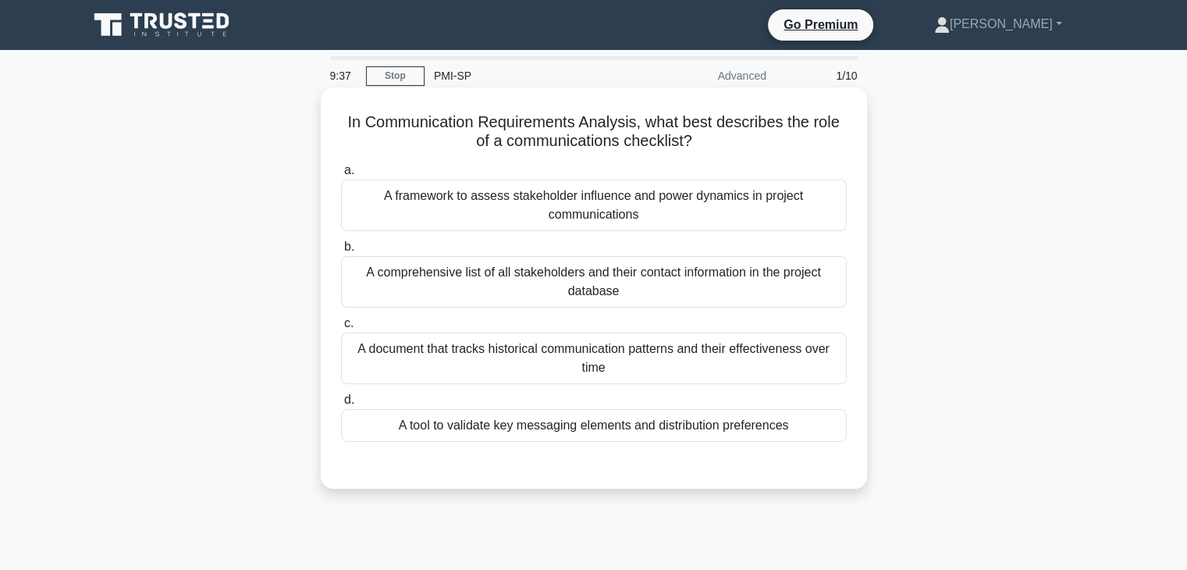
click at [816, 363] on div "A document that tracks historical communication patterns and their effectivenes…" at bounding box center [594, 357] width 506 height 51
drag, startPoint x: 428, startPoint y: 465, endPoint x: 394, endPoint y: 434, distance: 45.8
click at [394, 434] on div "a. A framework to assess stakeholder influence and power dynamics in project co…" at bounding box center [593, 314] width 509 height 312
click at [610, 369] on div "A document that tracks historical communication patterns and their effectivenes…" at bounding box center [594, 357] width 506 height 51
click at [341, 328] on input "c. A document that tracks historical communication patterns and their effective…" at bounding box center [341, 323] width 0 height 10
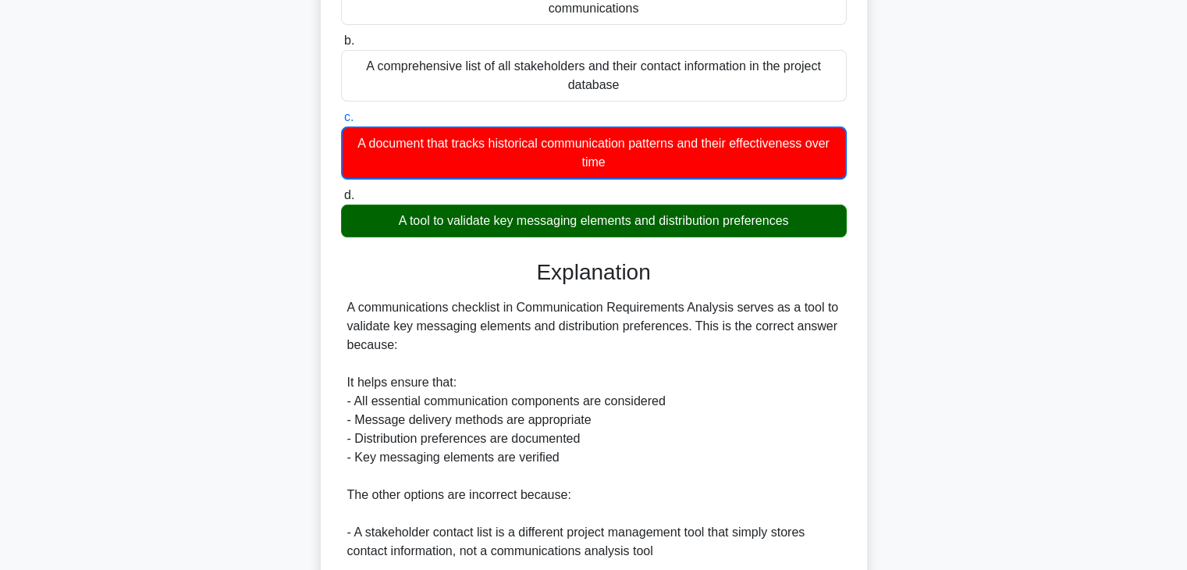
scroll to position [449, 0]
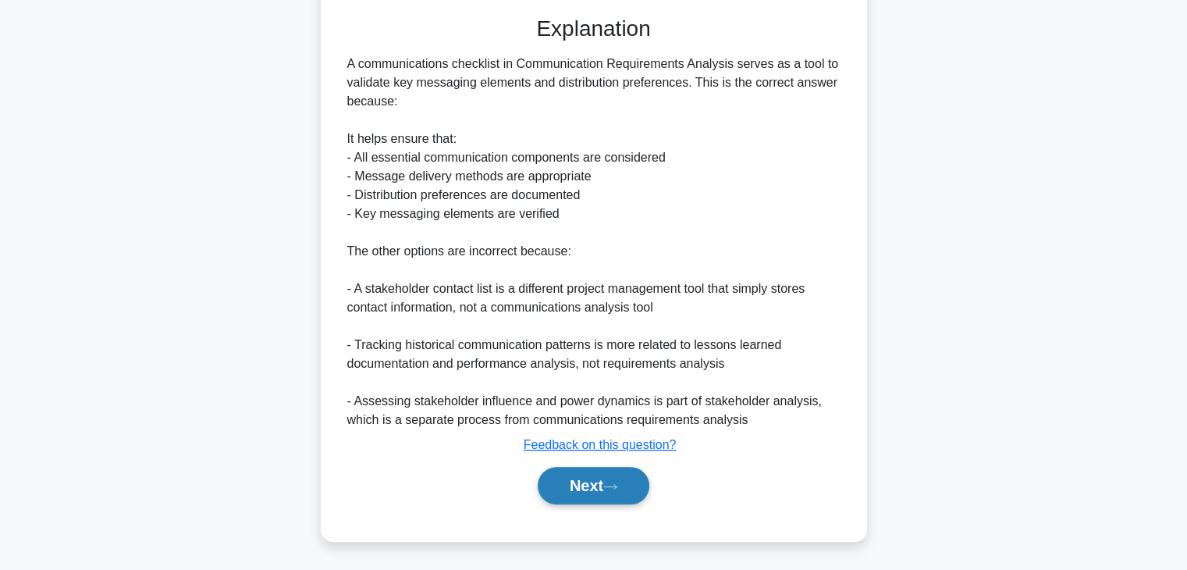
click at [609, 495] on button "Next" at bounding box center [594, 485] width 112 height 37
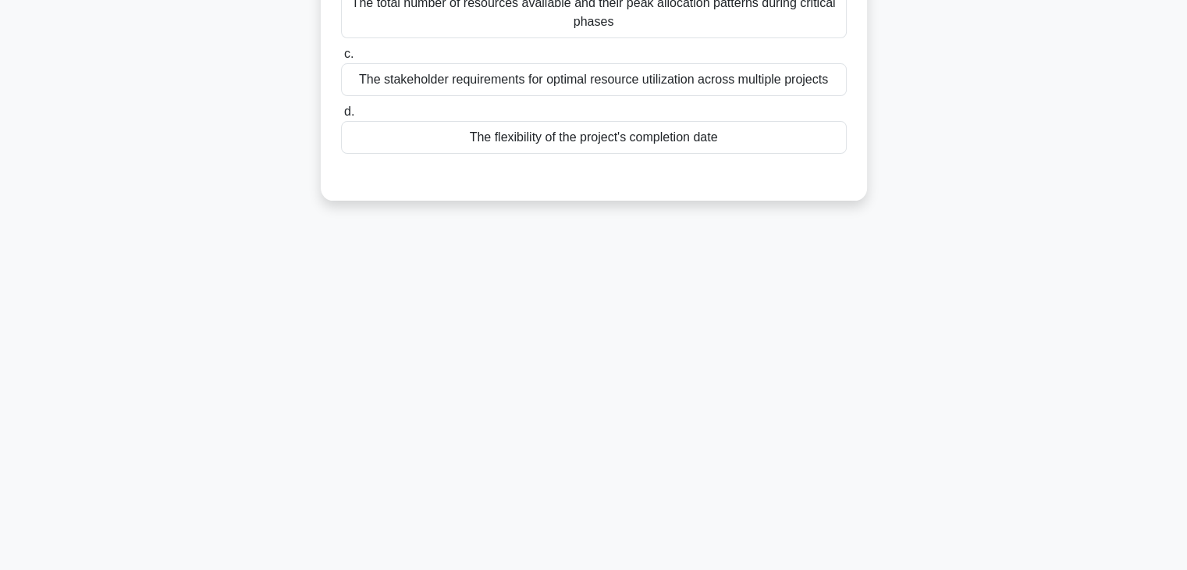
scroll to position [0, 0]
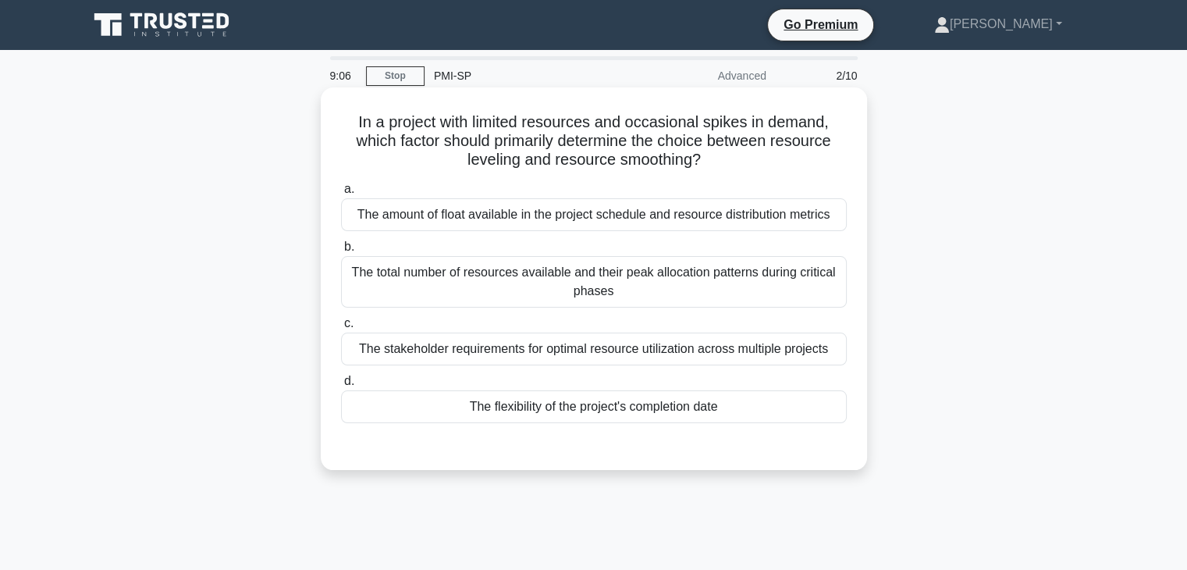
drag, startPoint x: 352, startPoint y: 144, endPoint x: 730, endPoint y: 161, distance: 378.8
click at [730, 161] on h5 "In a project with limited resources and occasional spikes in demand, which fact…" at bounding box center [593, 141] width 509 height 58
drag, startPoint x: 357, startPoint y: 219, endPoint x: 827, endPoint y: 213, distance: 470.5
click at [827, 213] on div "The amount of float available in the project schedule and resource distribution…" at bounding box center [594, 214] width 506 height 33
drag, startPoint x: 362, startPoint y: 274, endPoint x: 818, endPoint y: 285, distance: 455.8
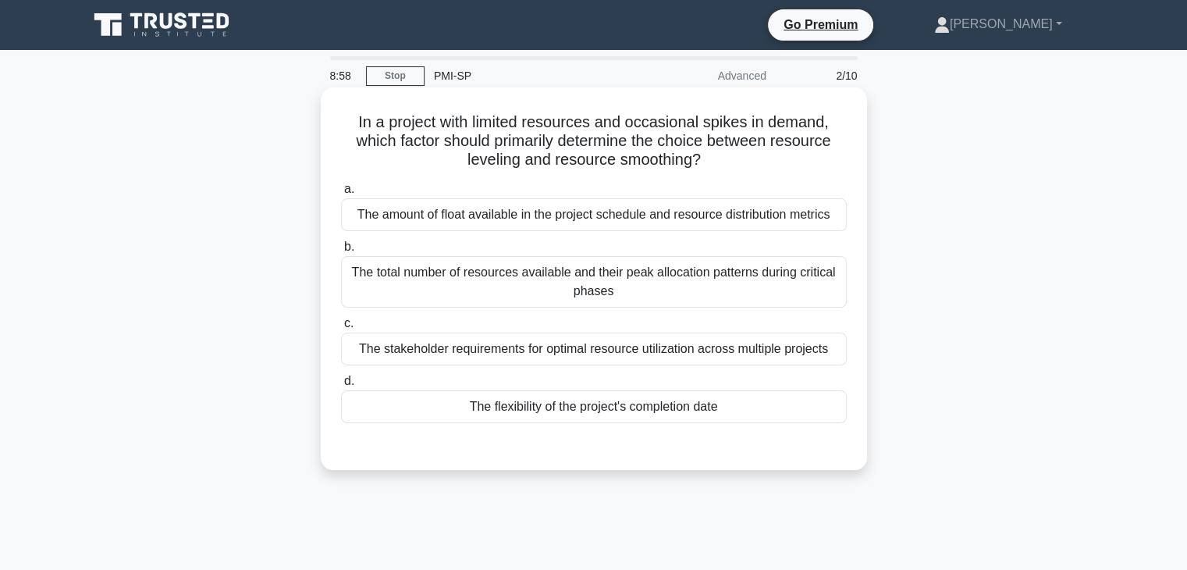
click at [818, 285] on div "The total number of resources available and their peak allocation patterns duri…" at bounding box center [594, 281] width 506 height 51
drag, startPoint x: 362, startPoint y: 351, endPoint x: 835, endPoint y: 349, distance: 472.8
click at [835, 349] on div "The stakeholder requirements for optimal resource utilization across multiple p…" at bounding box center [594, 348] width 506 height 33
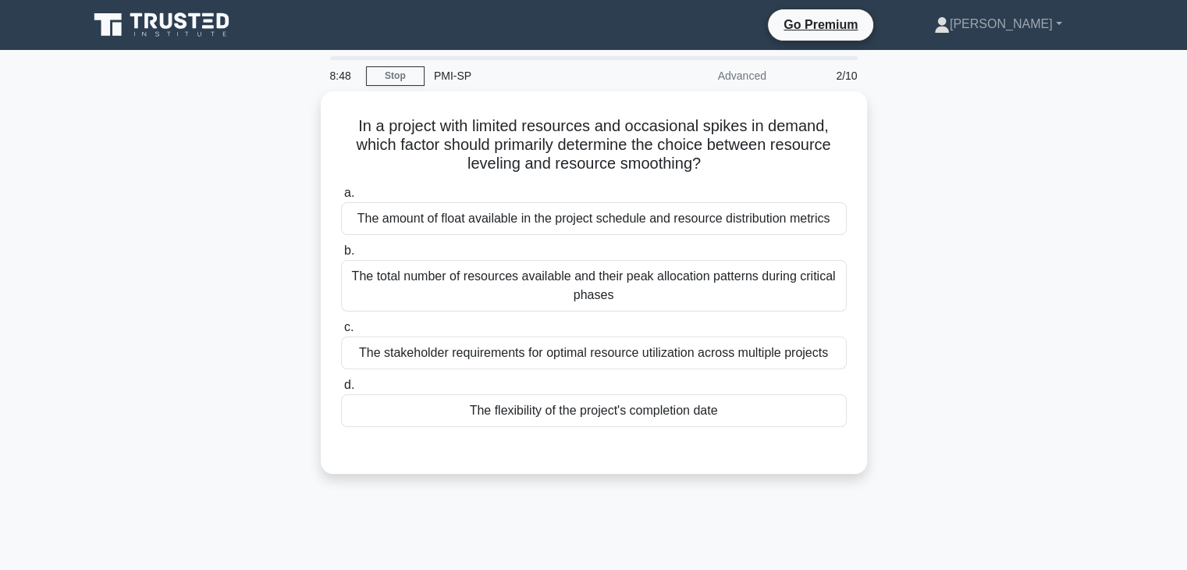
click at [980, 336] on div "In a project with limited resources and occasional spikes in demand, which fact…" at bounding box center [594, 291] width 1030 height 401
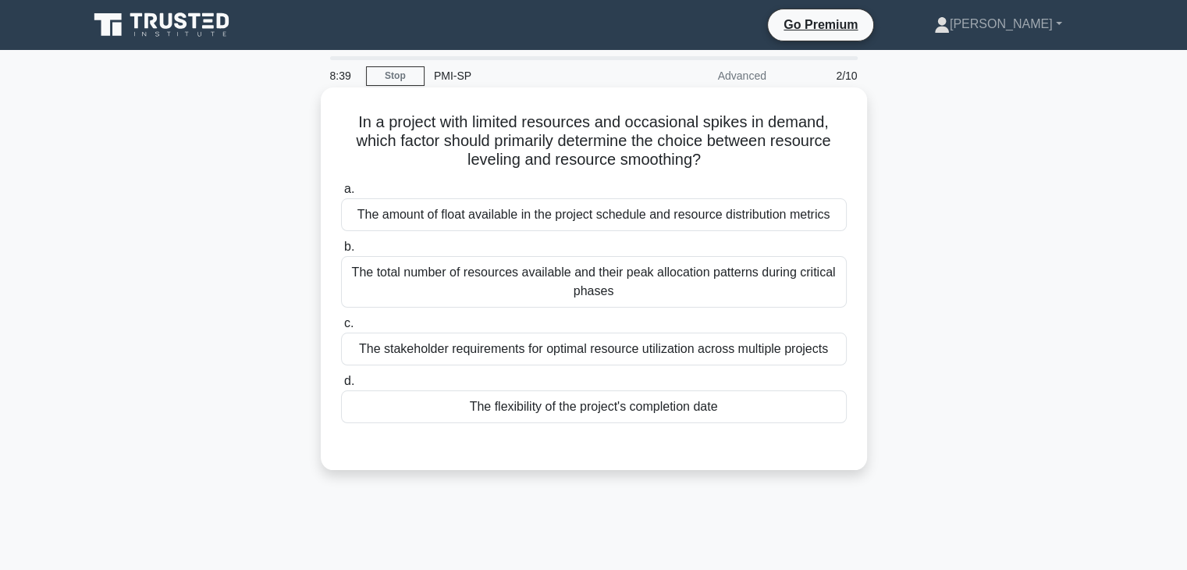
click at [611, 282] on div "The total number of resources available and their peak allocation patterns duri…" at bounding box center [594, 281] width 506 height 51
click at [341, 252] on input "b. The total number of resources available and their peak allocation patterns d…" at bounding box center [341, 247] width 0 height 10
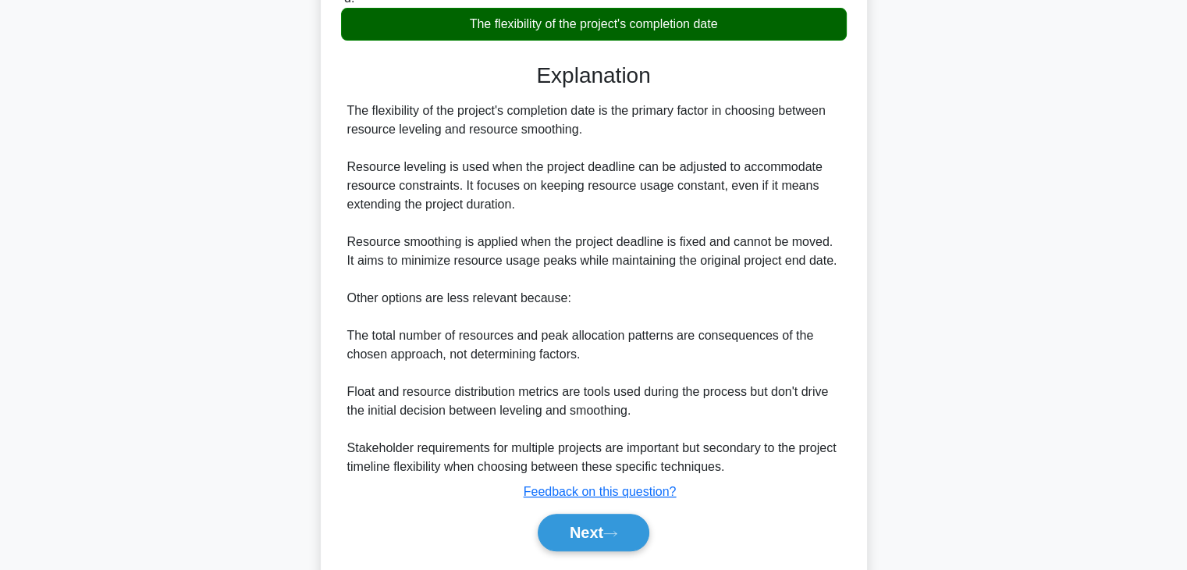
scroll to position [390, 0]
